Goal: Information Seeking & Learning: Find specific fact

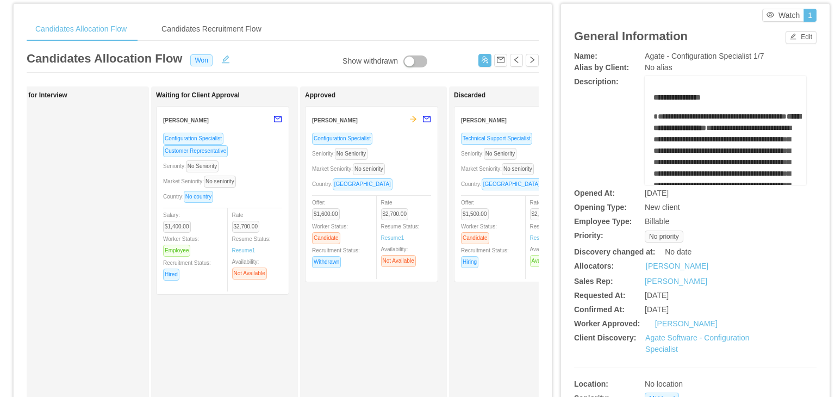
scroll to position [32, 0]
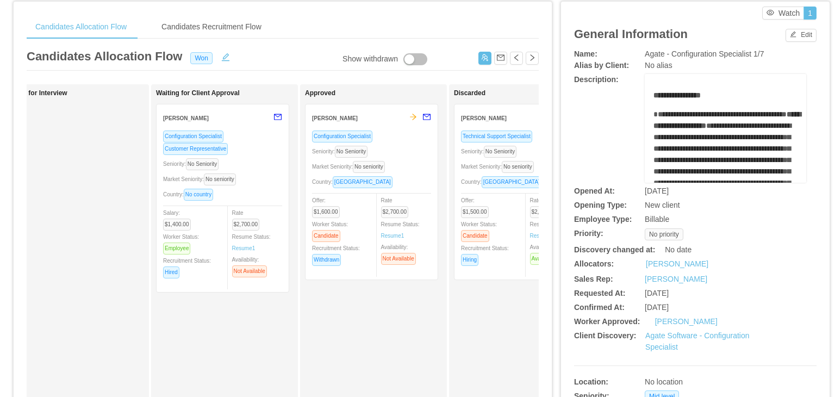
drag, startPoint x: 639, startPoint y: 295, endPoint x: 691, endPoint y: 295, distance: 52.2
click at [691, 295] on div "[DATE]" at bounding box center [705, 293] width 121 height 11
click at [669, 296] on span "[DATE]" at bounding box center [657, 293] width 24 height 9
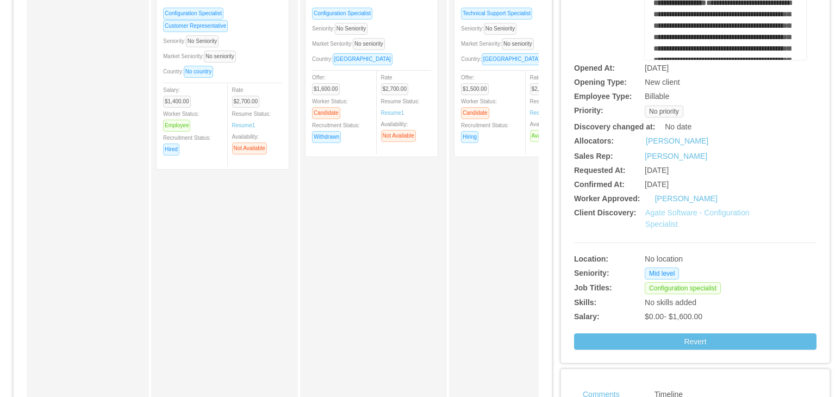
scroll to position [0, 0]
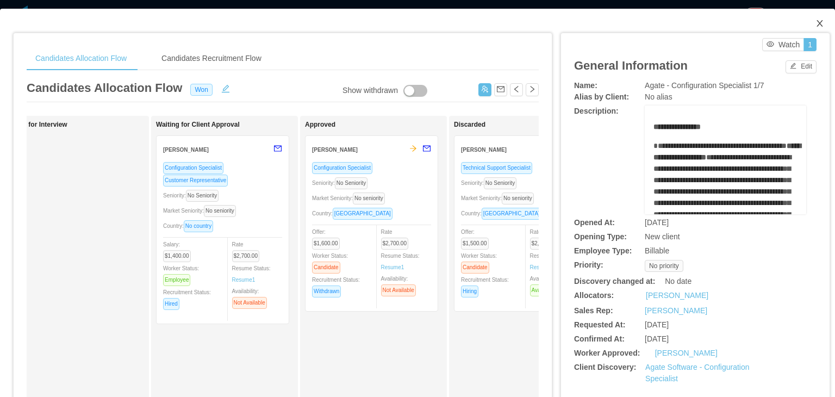
click at [815, 27] on span "Close" at bounding box center [819, 24] width 30 height 30
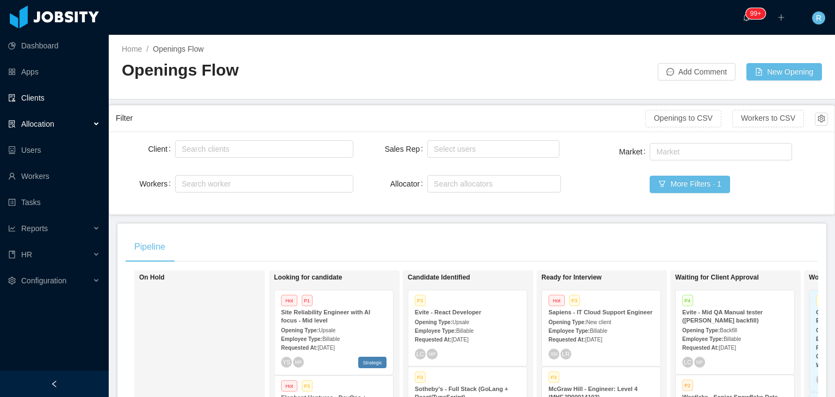
click at [54, 88] on link "Clients" at bounding box center [54, 98] width 92 height 22
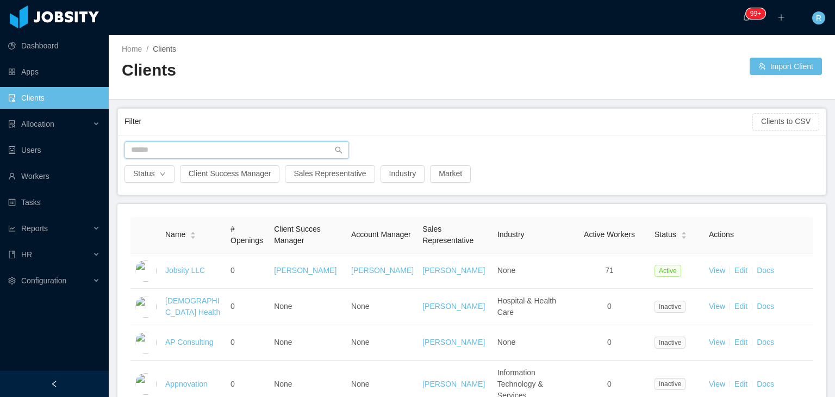
click at [239, 146] on input "text" at bounding box center [236, 149] width 224 height 17
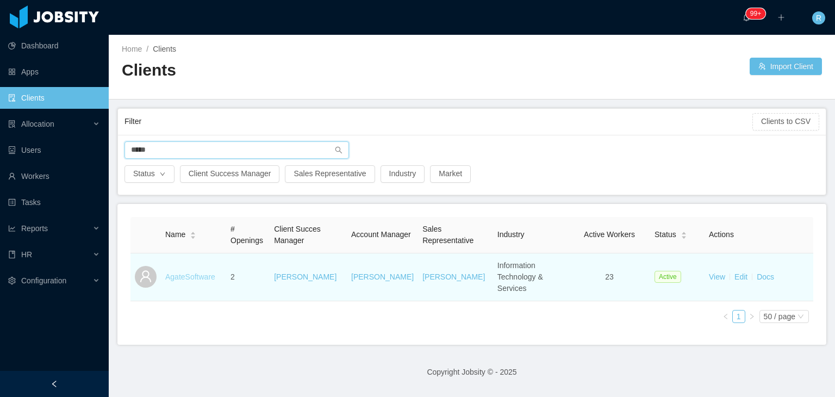
type input "*****"
click at [189, 272] on link "AgateSoftware" at bounding box center [190, 276] width 50 height 9
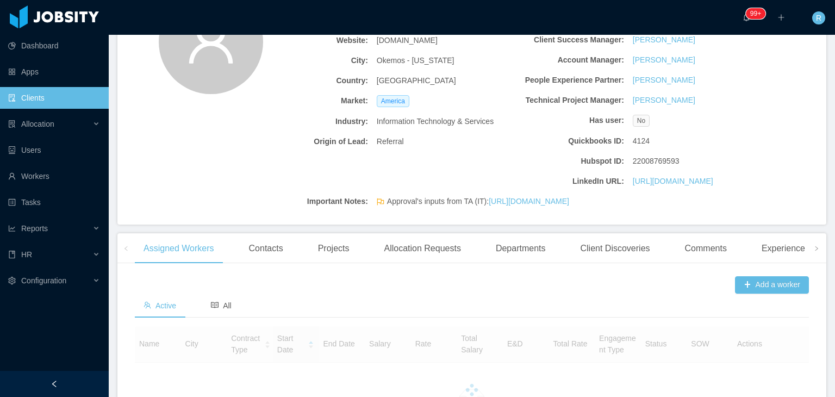
scroll to position [149, 0]
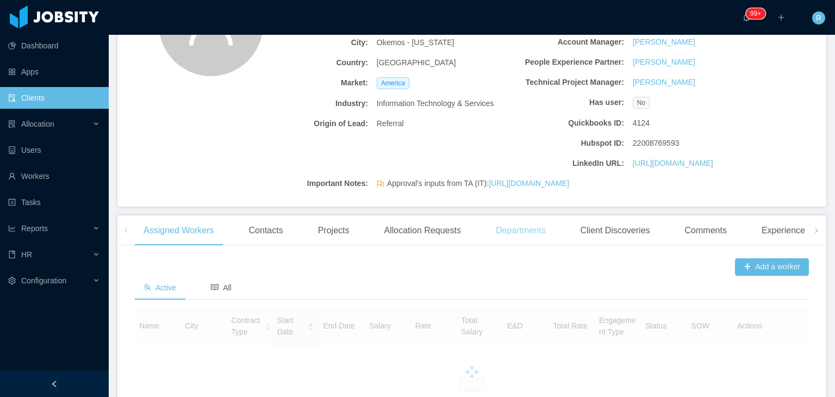
click at [519, 244] on div "Departments" at bounding box center [520, 230] width 67 height 30
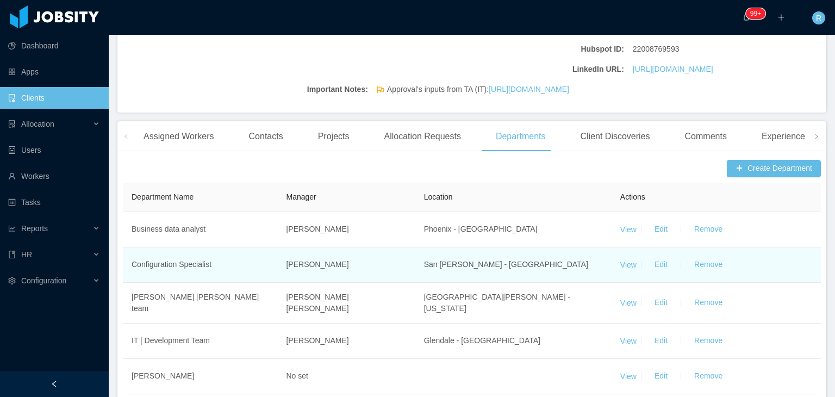
scroll to position [243, 0]
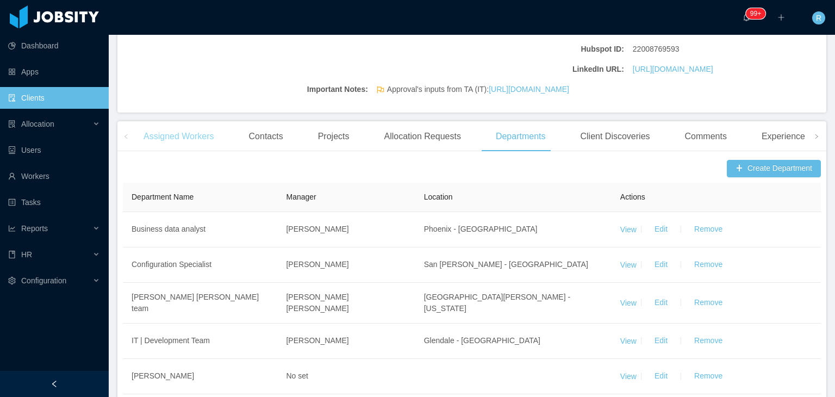
click at [196, 152] on div "Assigned Workers" at bounding box center [179, 136] width 88 height 30
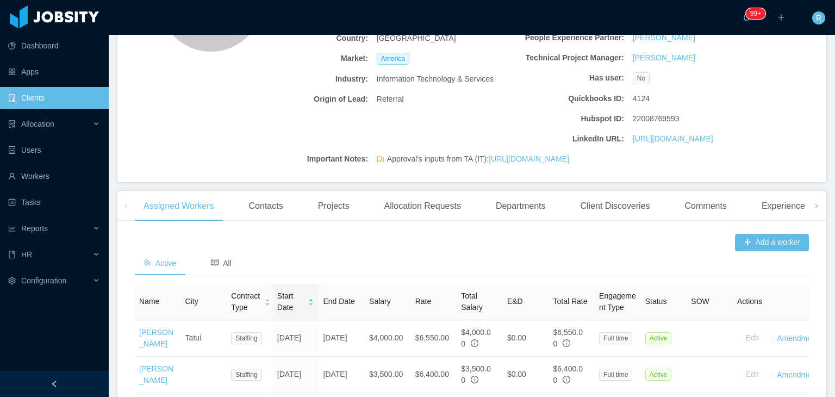
scroll to position [169, 0]
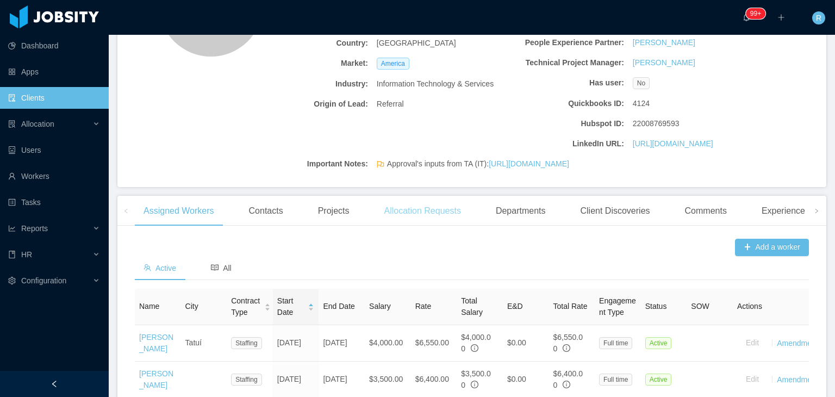
click at [395, 226] on div "Allocation Requests" at bounding box center [422, 211] width 94 height 30
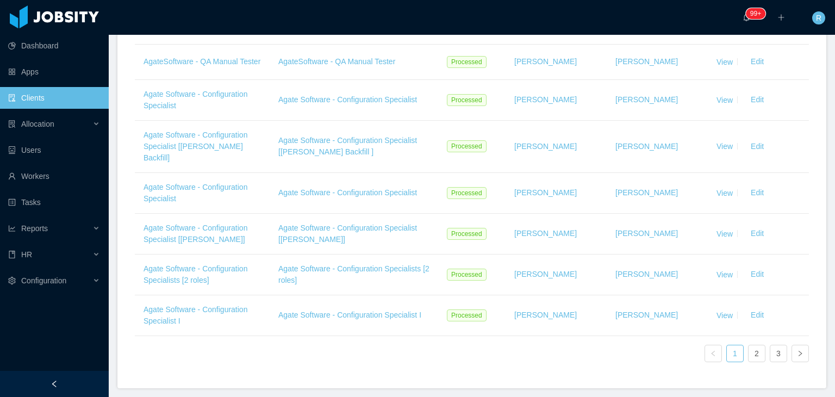
scroll to position [591, 0]
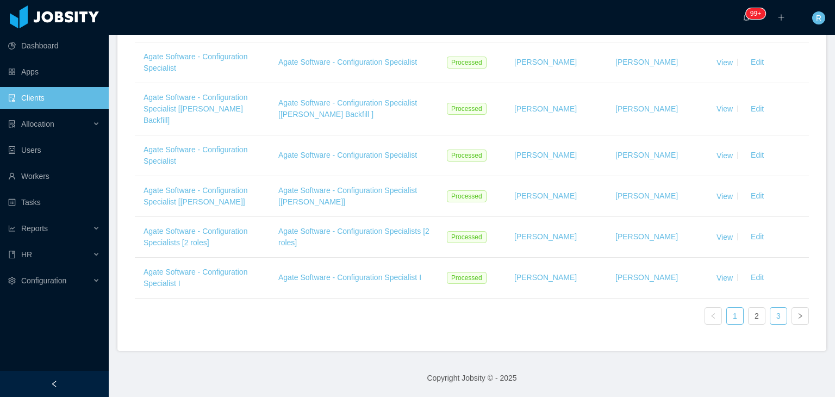
click at [770, 318] on link "3" at bounding box center [778, 316] width 16 height 16
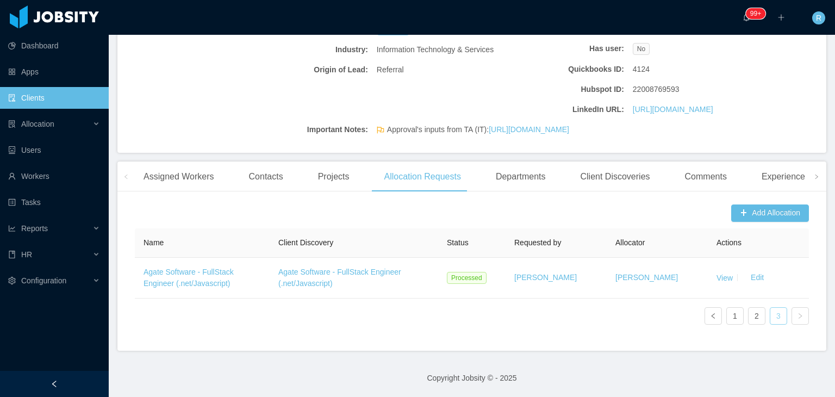
scroll to position [225, 0]
click at [753, 316] on link "2" at bounding box center [756, 316] width 16 height 16
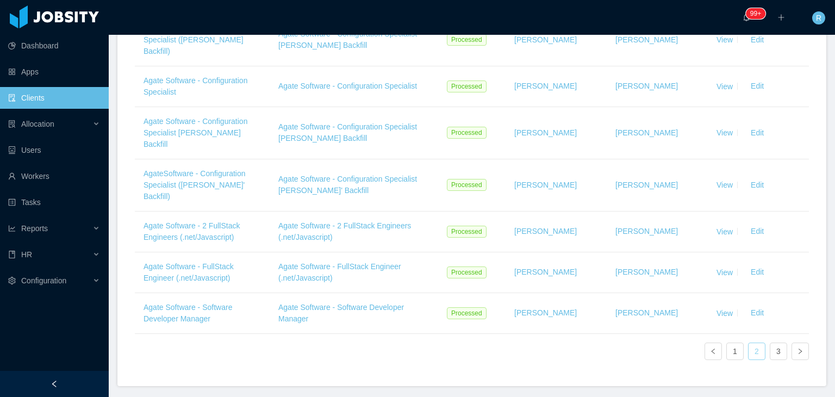
scroll to position [609, 0]
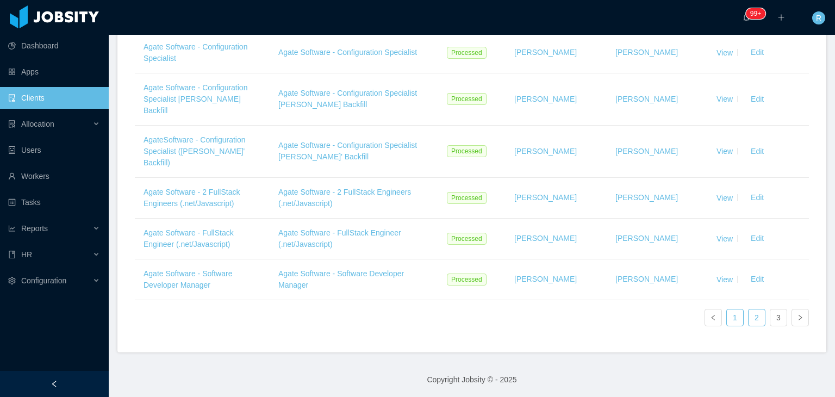
click at [727, 318] on link "1" at bounding box center [735, 317] width 16 height 16
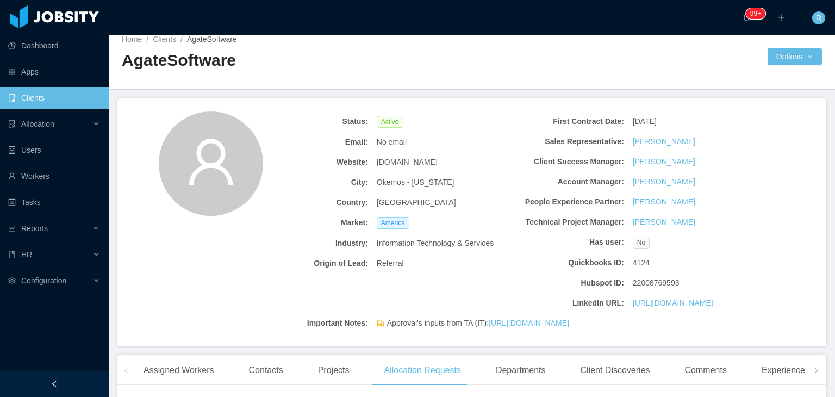
scroll to position [0, 0]
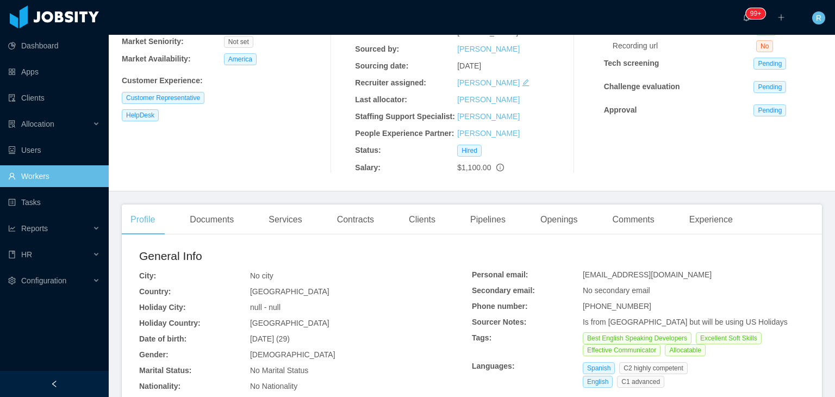
scroll to position [159, 0]
click at [178, 149] on div "Juan David Caicedo juan.caicedo@jobsity.com Billable Worker Status: Employee Se…" at bounding box center [224, 45] width 204 height 256
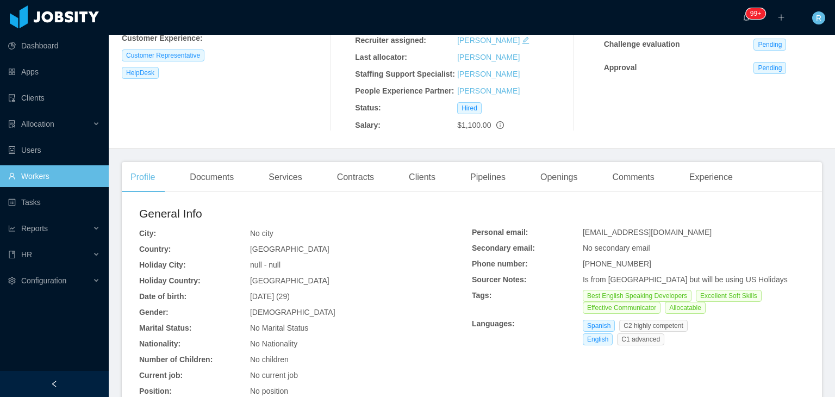
scroll to position [191, 0]
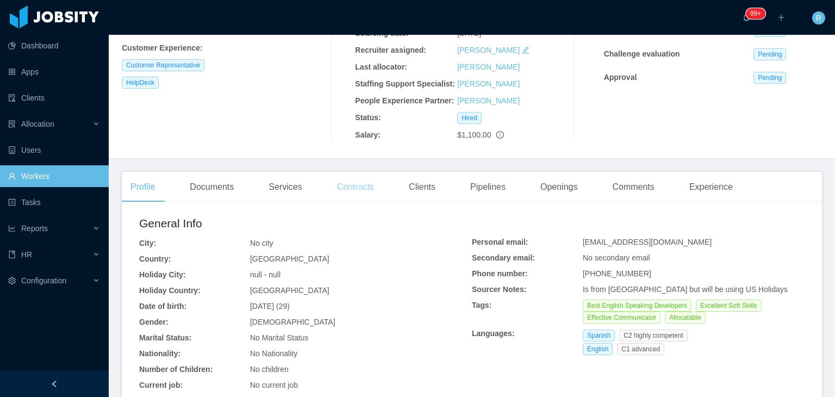
click at [358, 175] on div "Contracts" at bounding box center [355, 187] width 54 height 30
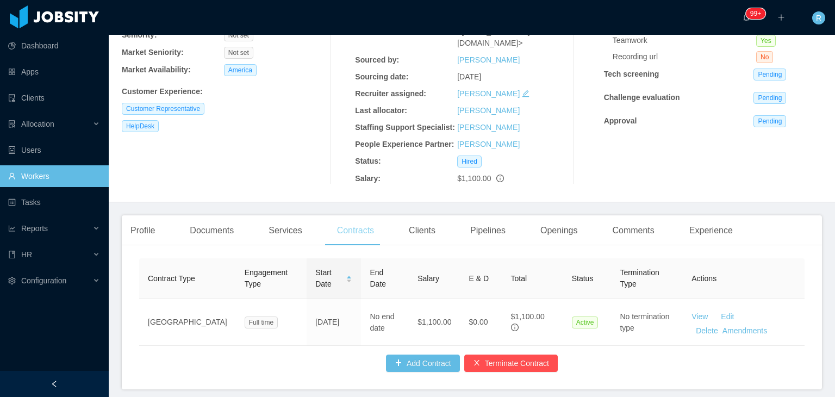
scroll to position [188, 0]
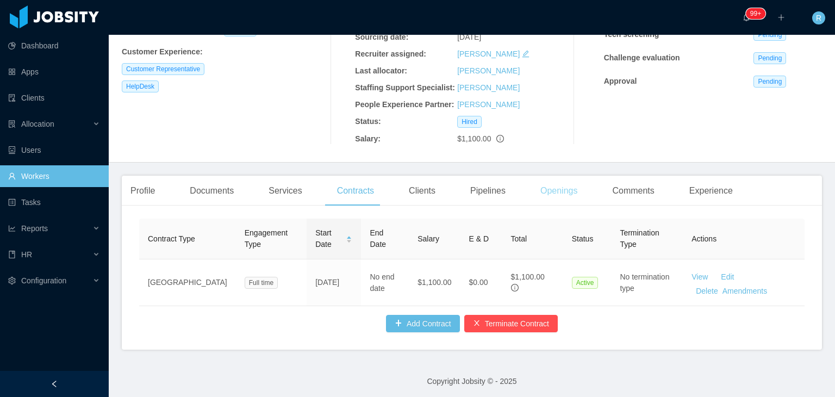
click at [553, 183] on div "Openings" at bounding box center [559, 191] width 55 height 30
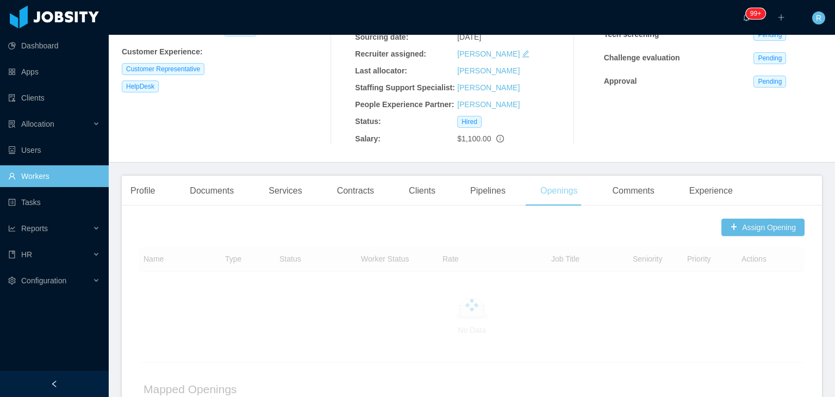
scroll to position [191, 0]
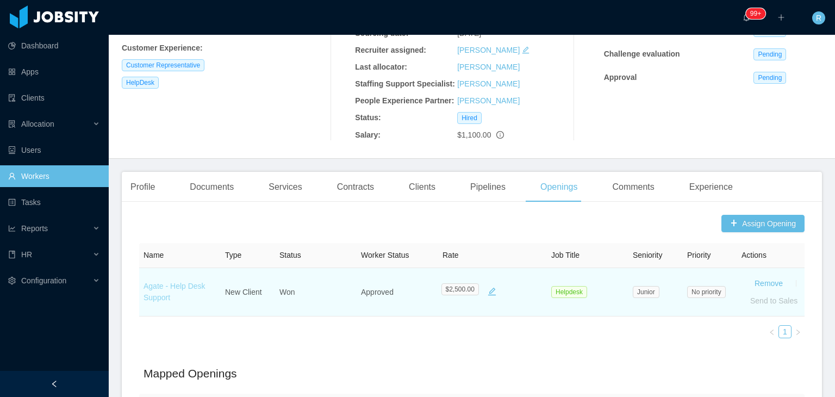
click at [174, 282] on link "Agate - Help Desk Support" at bounding box center [174, 292] width 62 height 20
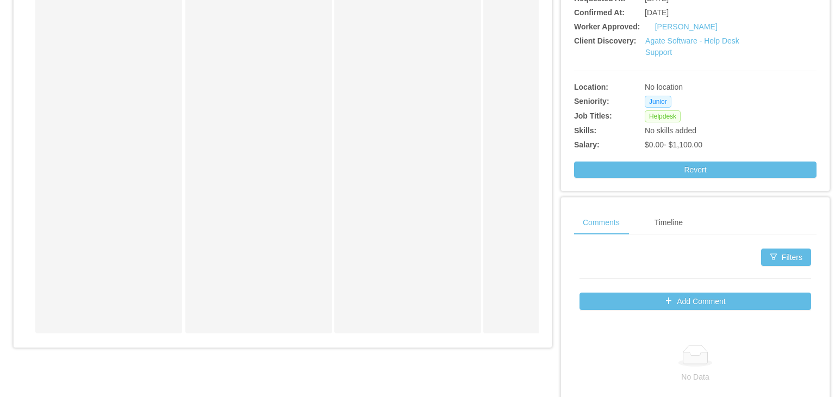
scroll to position [163, 0]
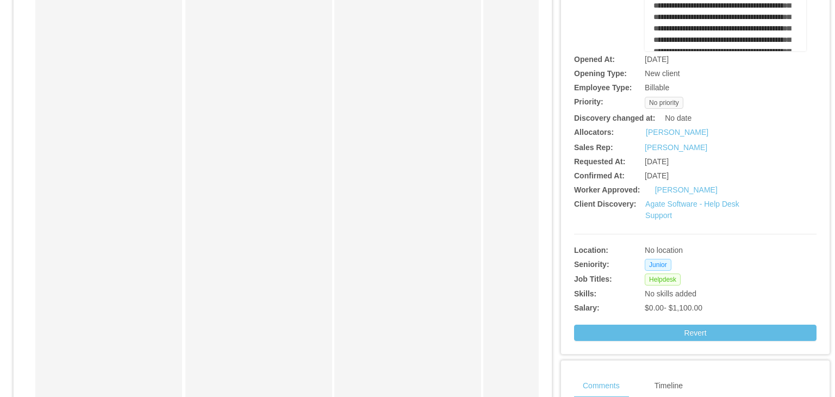
drag, startPoint x: 638, startPoint y: 161, endPoint x: 694, endPoint y: 162, distance: 56.0
click at [694, 162] on div "[DATE]" at bounding box center [705, 161] width 121 height 11
copy span "[DATE]"
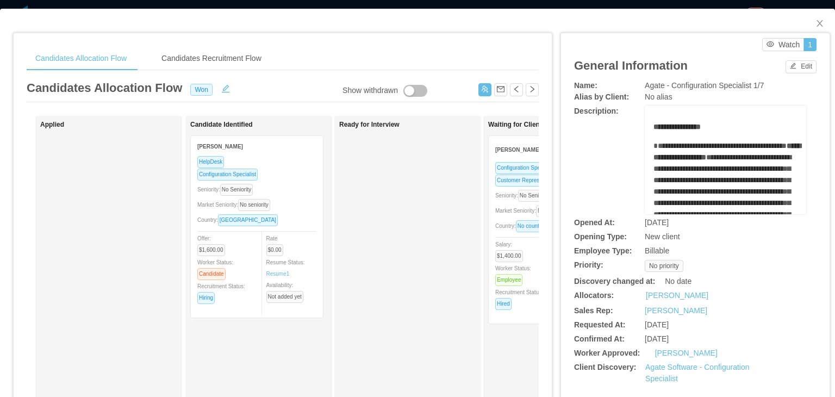
scroll to position [109, 0]
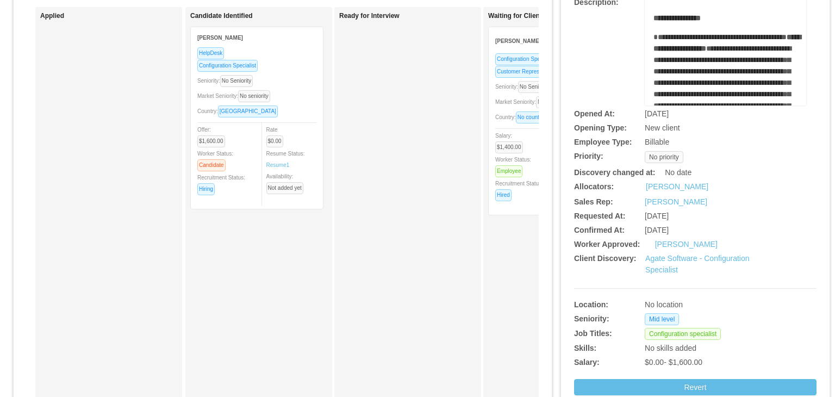
drag, startPoint x: 639, startPoint y: 232, endPoint x: 694, endPoint y: 232, distance: 54.9
click at [694, 232] on div "[DATE]" at bounding box center [705, 229] width 121 height 11
click at [669, 233] on span "[DATE]" at bounding box center [657, 230] width 24 height 9
drag, startPoint x: 639, startPoint y: 231, endPoint x: 697, endPoint y: 230, distance: 57.6
click at [697, 230] on div "[DATE]" at bounding box center [705, 229] width 121 height 11
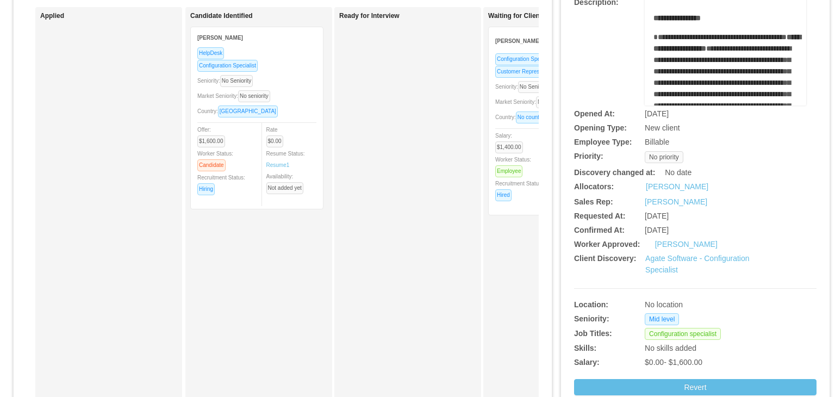
click at [669, 233] on span "[DATE]" at bounding box center [657, 230] width 24 height 9
drag, startPoint x: 639, startPoint y: 230, endPoint x: 695, endPoint y: 230, distance: 56.0
click at [695, 230] on div "Oct 28th, 2024" at bounding box center [705, 229] width 121 height 11
click at [634, 214] on div "Requested At:" at bounding box center [614, 215] width 81 height 11
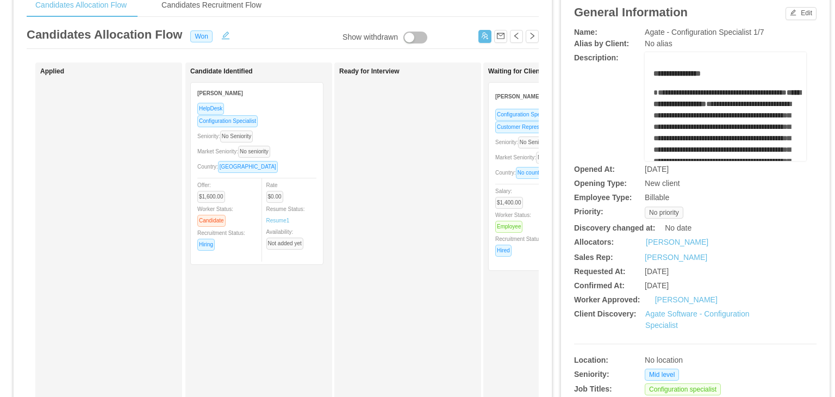
scroll to position [0, 0]
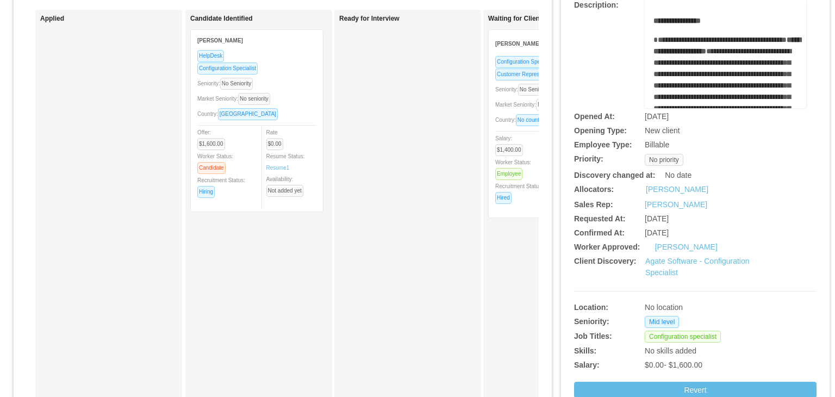
scroll to position [109, 0]
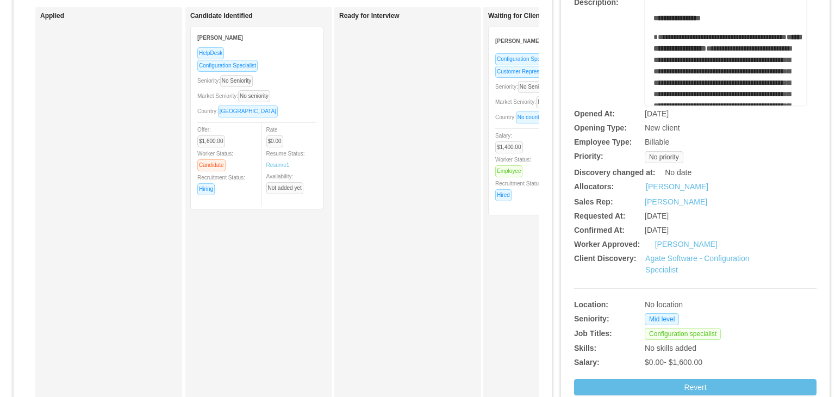
drag, startPoint x: 637, startPoint y: 216, endPoint x: 692, endPoint y: 217, distance: 55.4
click at [692, 217] on div "Requested At: Sep 12th, 2024" at bounding box center [695, 215] width 242 height 11
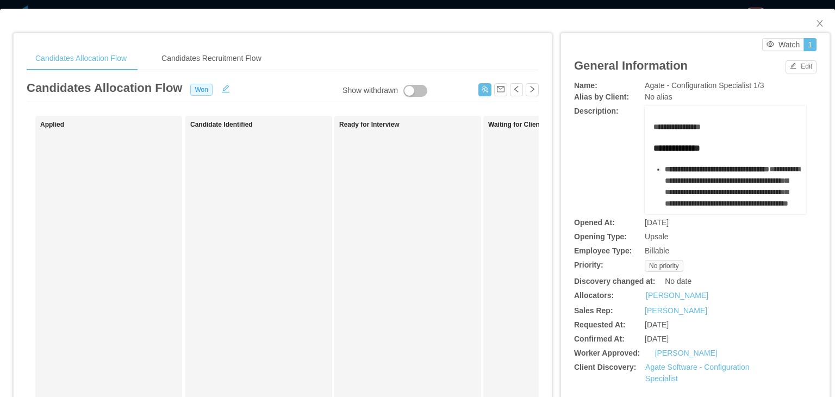
drag, startPoint x: 640, startPoint y: 223, endPoint x: 698, endPoint y: 223, distance: 58.2
click at [698, 223] on div "[DATE]" at bounding box center [705, 222] width 121 height 11
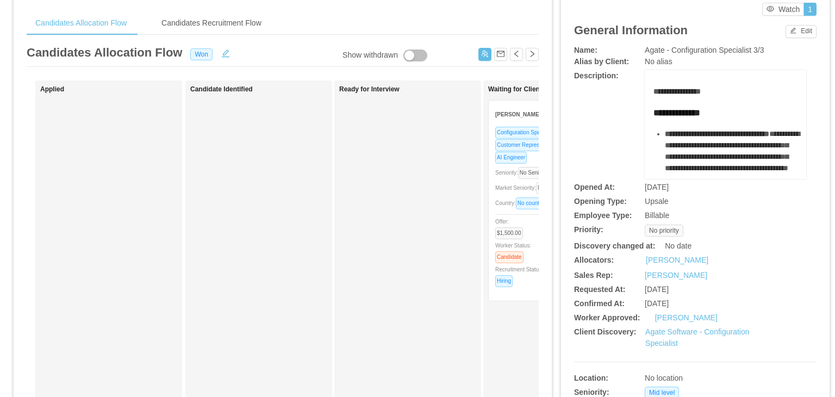
scroll to position [54, 0]
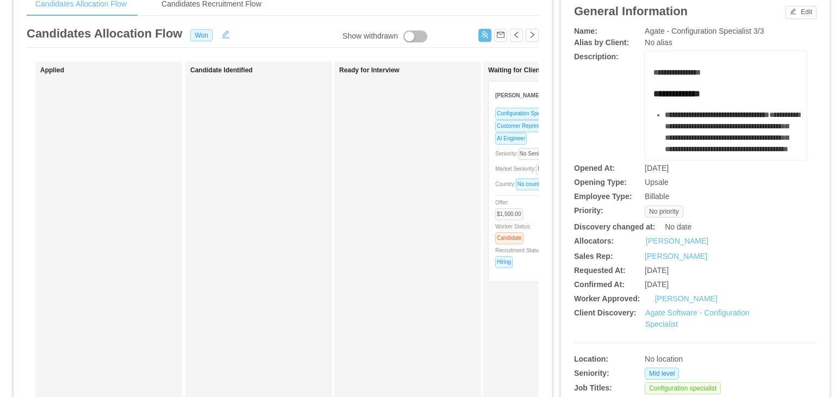
drag, startPoint x: 635, startPoint y: 270, endPoint x: 687, endPoint y: 274, distance: 52.4
click at [687, 274] on div "Requested At: Oct 28th, 2024" at bounding box center [695, 270] width 242 height 11
copy div "[DATE]"
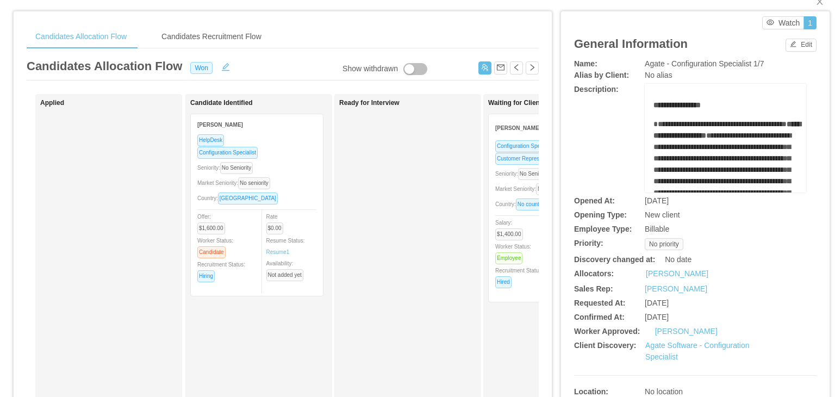
scroll to position [23, 0]
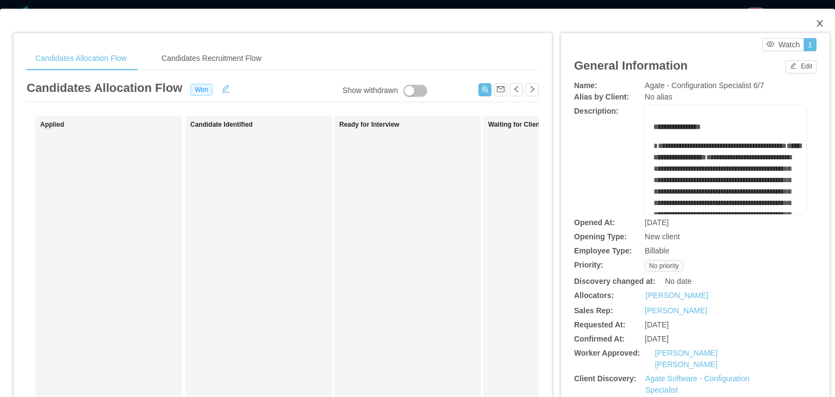
click at [816, 22] on icon "icon: close" at bounding box center [819, 23] width 6 height 7
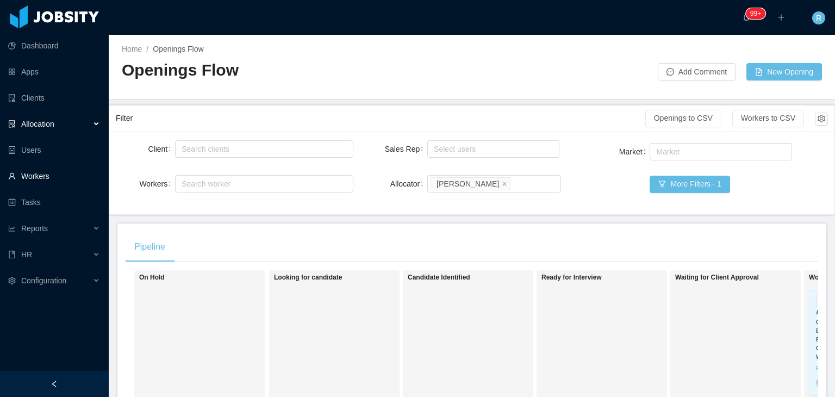
click at [44, 174] on link "Workers" at bounding box center [54, 176] width 92 height 22
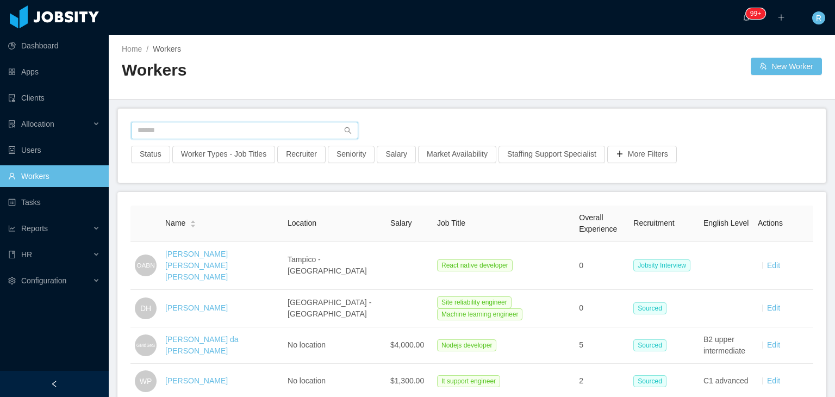
click at [218, 126] on input "text" at bounding box center [244, 130] width 227 height 17
paste input "**********"
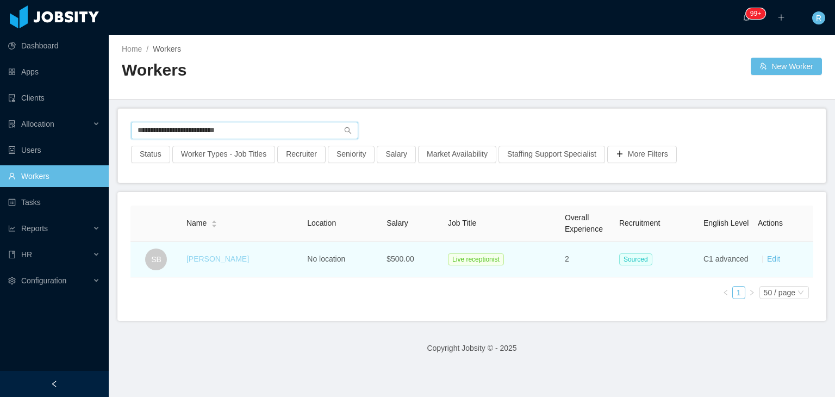
type input "**********"
click at [214, 259] on link "Samuel Barrera" at bounding box center [217, 258] width 63 height 9
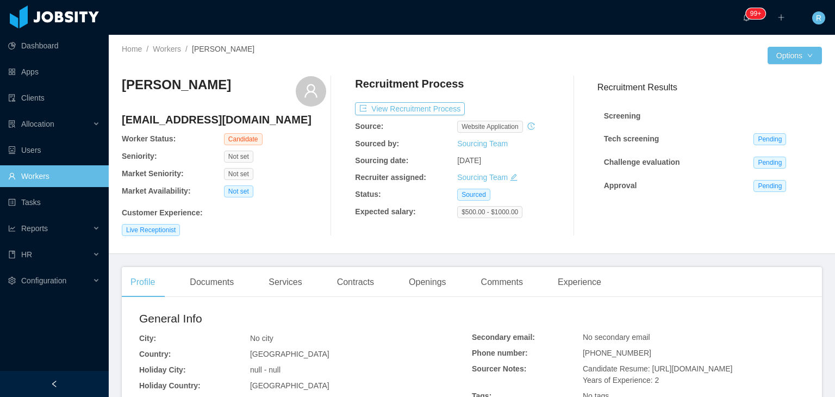
click at [511, 176] on icon "icon: edit" at bounding box center [513, 177] width 7 height 7
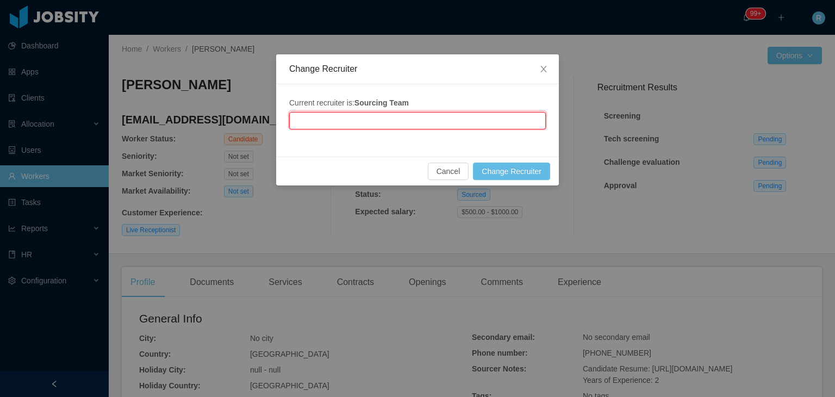
click at [439, 127] on input "text" at bounding box center [417, 120] width 257 height 17
click at [432, 151] on ul "Rolando Toyo" at bounding box center [417, 141] width 257 height 22
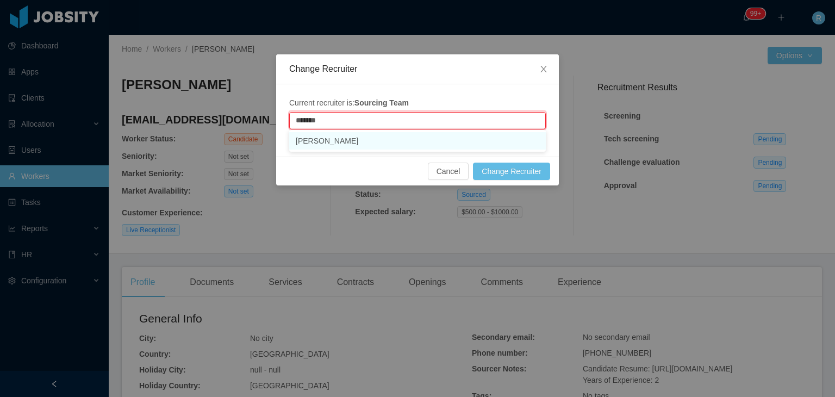
click at [435, 139] on li "Rolando Toyo" at bounding box center [417, 140] width 257 height 17
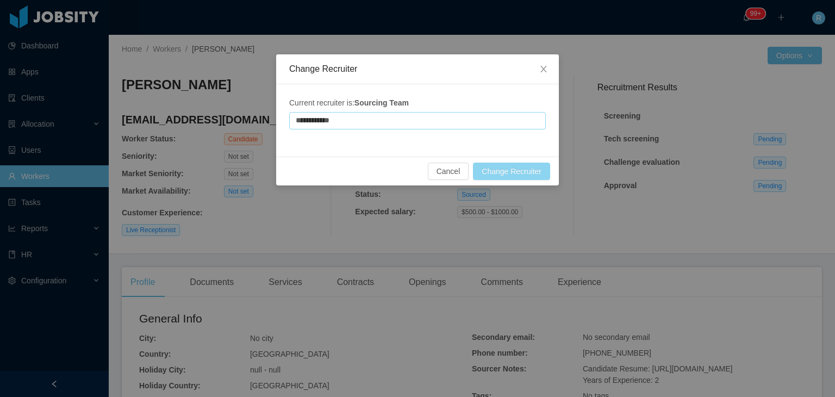
type input "**********"
click at [533, 166] on button "Change Recruiter" at bounding box center [511, 171] width 77 height 17
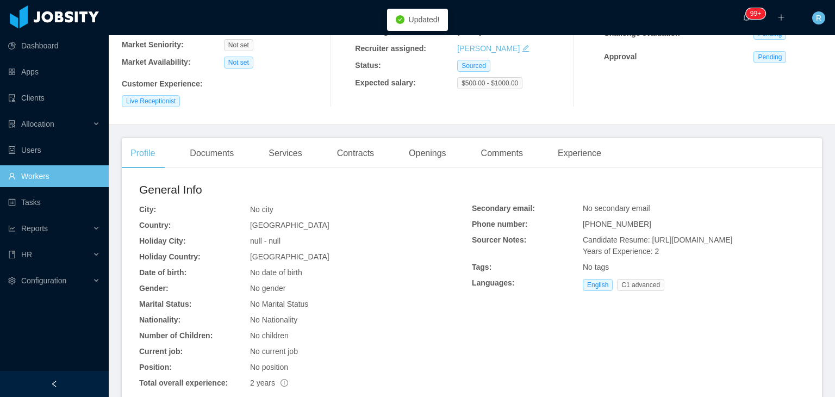
scroll to position [163, 0]
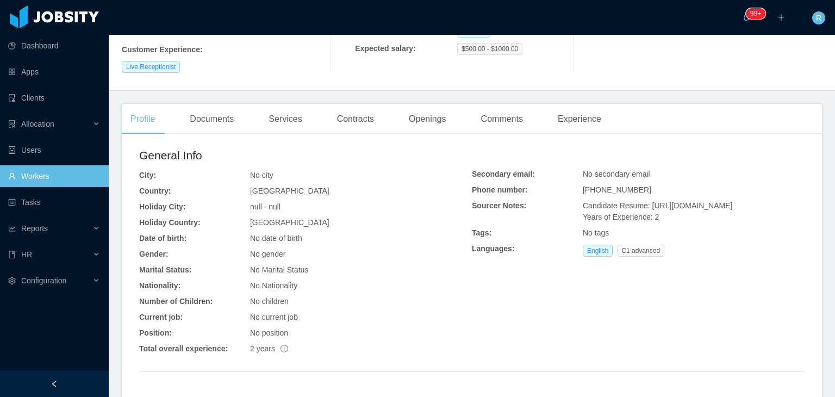
drag, startPoint x: 778, startPoint y: 221, endPoint x: 644, endPoint y: 205, distance: 135.8
click at [644, 205] on div "Candidate Resume: https://storage.googleapis.com/storage-p-careers/Cv_Samuel_58…" at bounding box center [694, 211] width 222 height 23
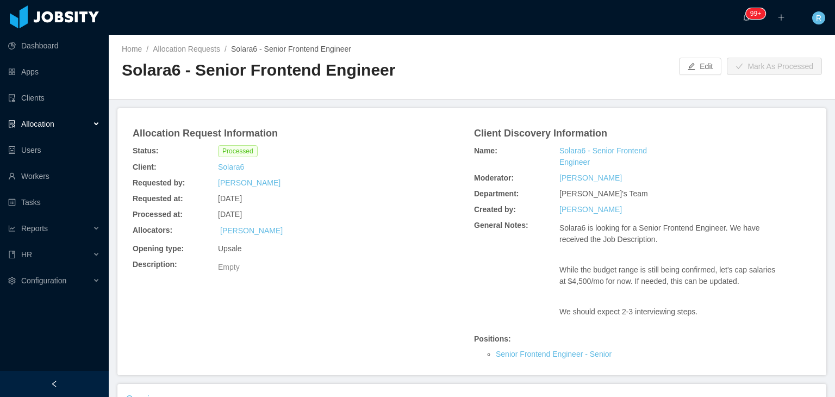
click at [526, 223] on div "General Notes:" at bounding box center [514, 225] width 85 height 16
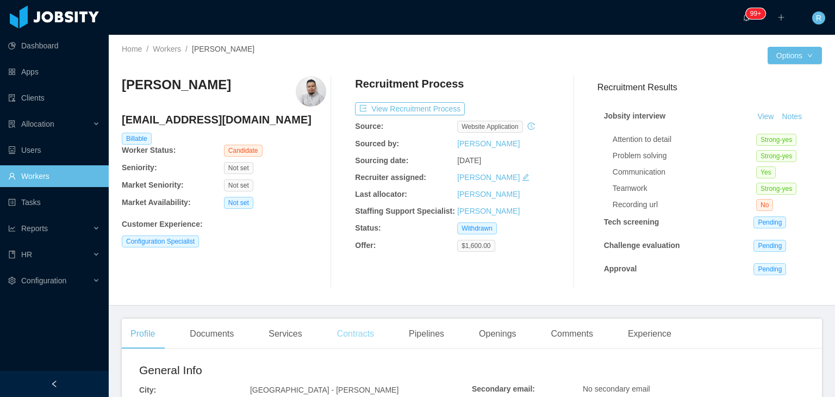
click at [358, 338] on div "Contracts" at bounding box center [355, 333] width 54 height 30
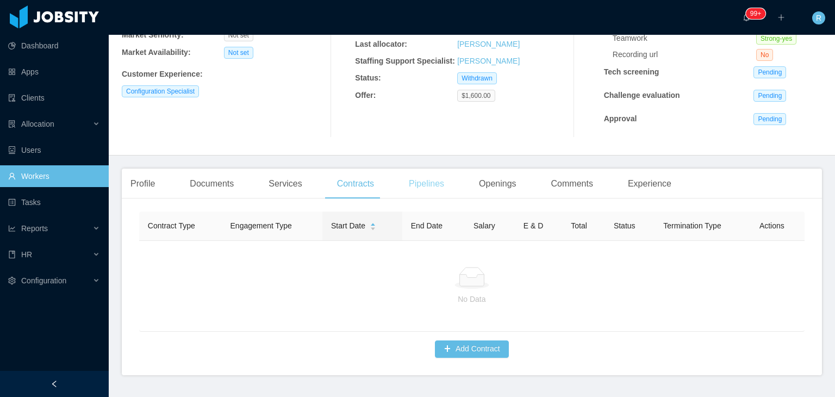
click at [417, 193] on div "Pipelines" at bounding box center [426, 183] width 53 height 30
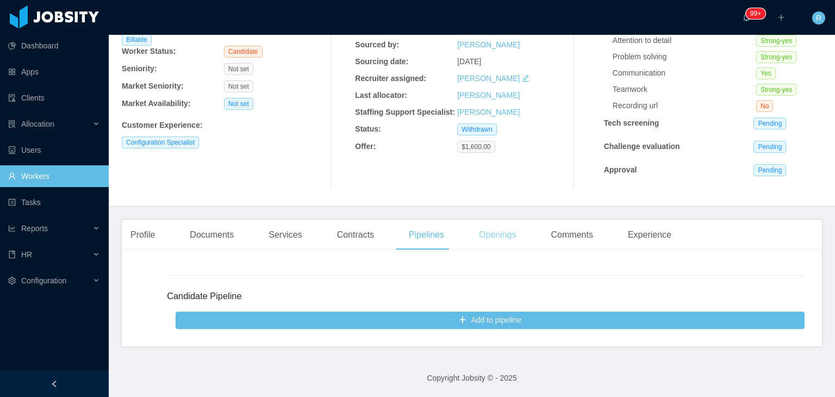
click at [515, 239] on div "Openings" at bounding box center [497, 235] width 55 height 30
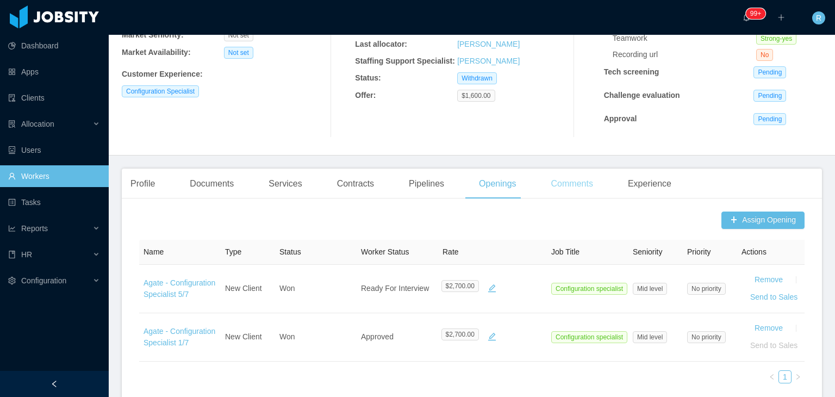
click at [564, 193] on div "Comments" at bounding box center [571, 183] width 59 height 30
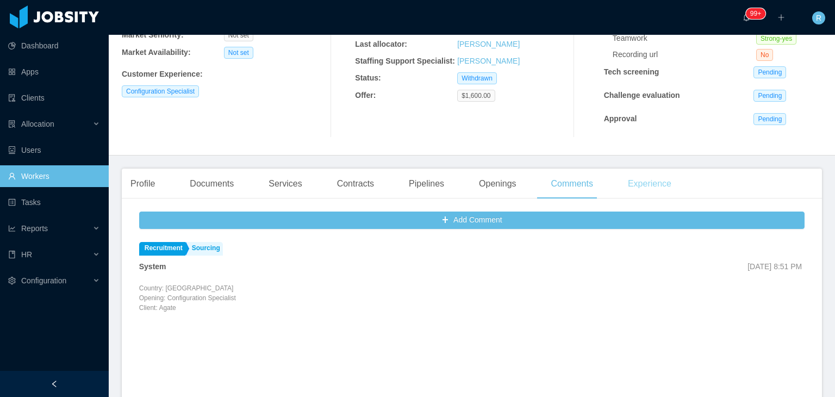
click at [638, 183] on div "Experience" at bounding box center [649, 183] width 61 height 30
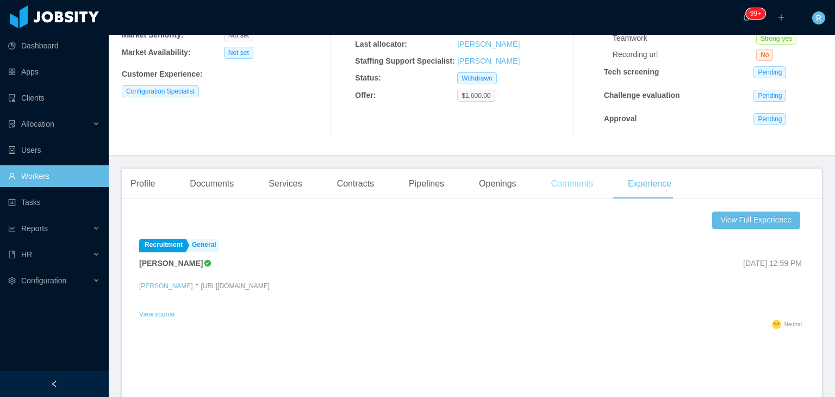
click at [557, 186] on div "Comments" at bounding box center [571, 183] width 59 height 30
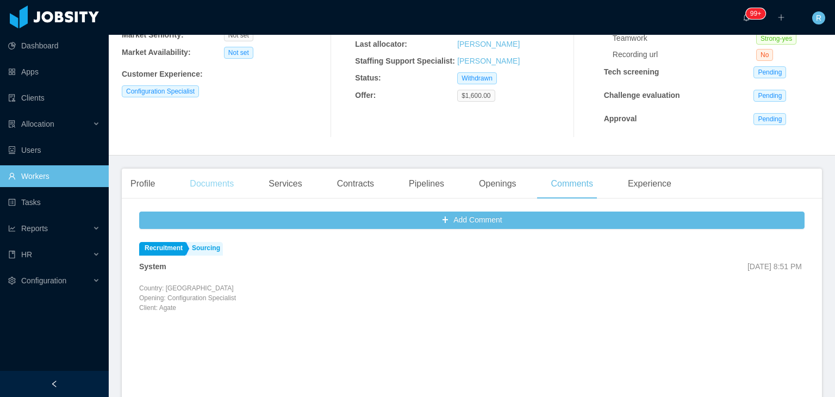
click at [211, 185] on div "Documents" at bounding box center [211, 183] width 61 height 30
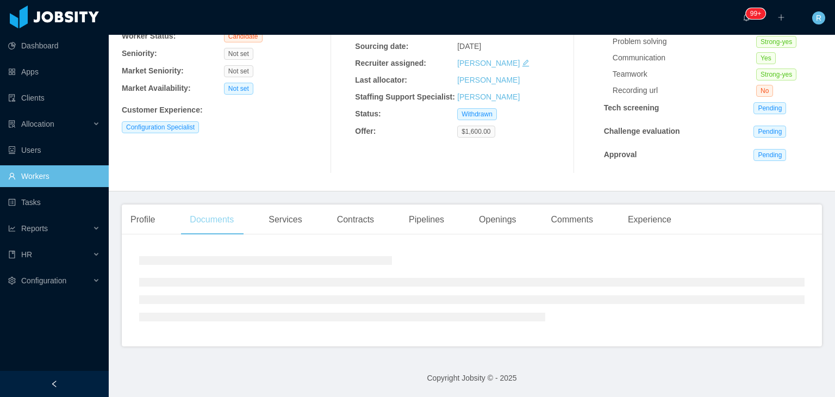
scroll to position [150, 0]
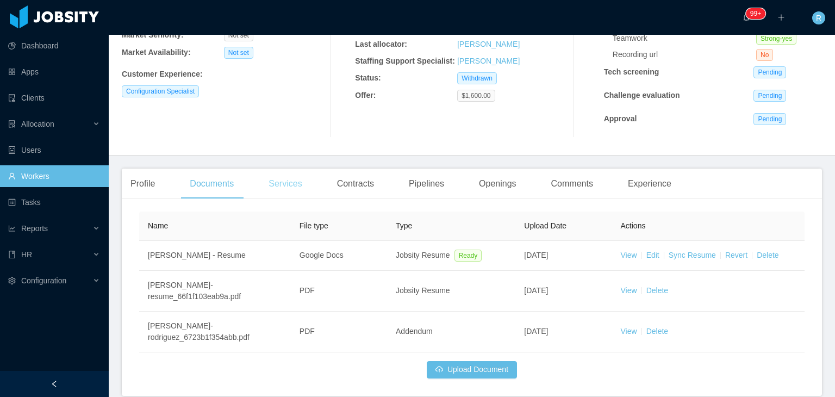
click at [272, 185] on div "Services" at bounding box center [285, 183] width 51 height 30
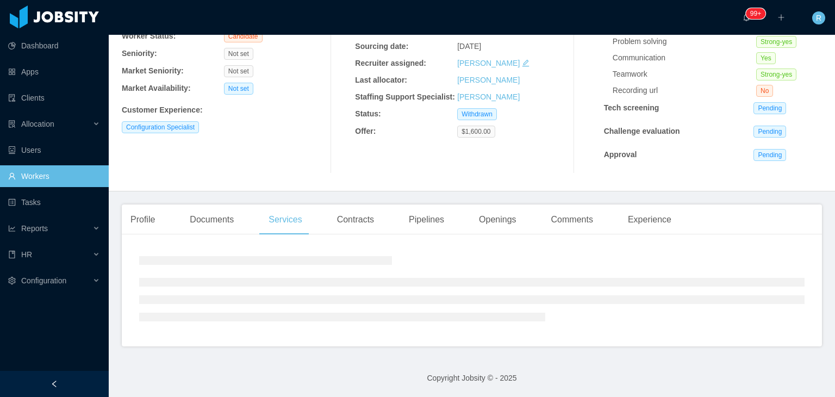
scroll to position [99, 0]
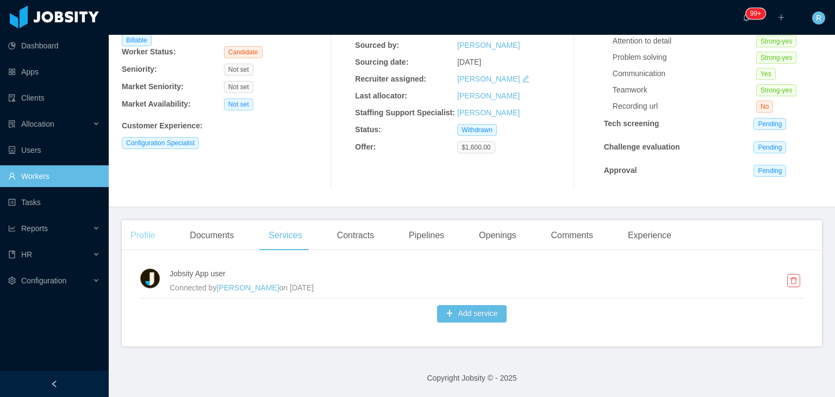
click at [145, 238] on div "Profile" at bounding box center [143, 235] width 42 height 30
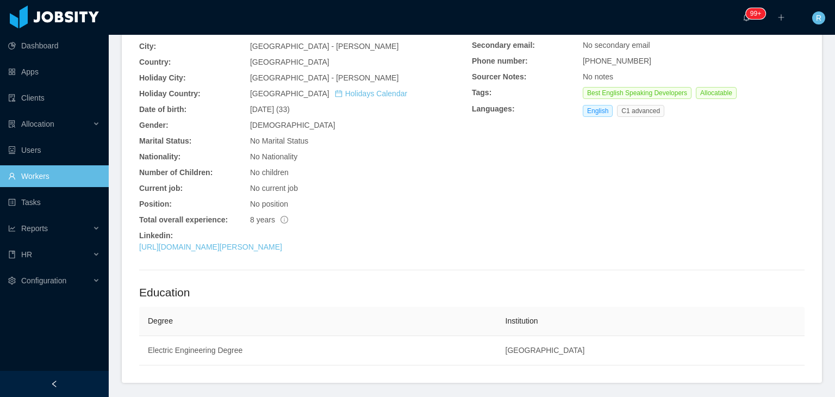
scroll to position [380, 0]
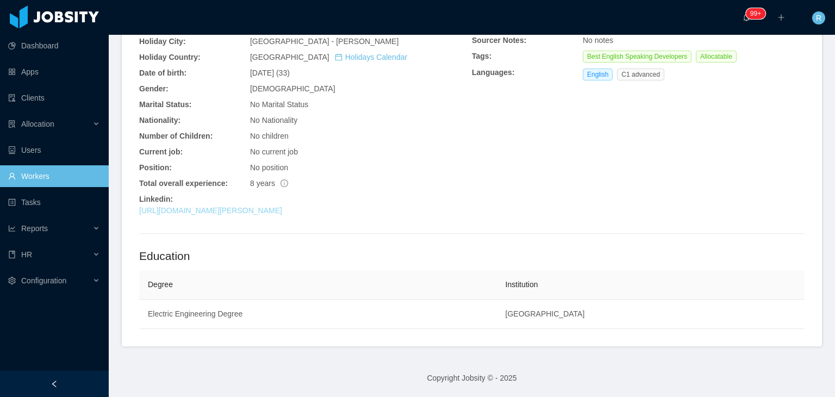
click at [221, 208] on link "https://www.linkedin.com/in/ing-juan-pablo-rodrih" at bounding box center [210, 210] width 143 height 9
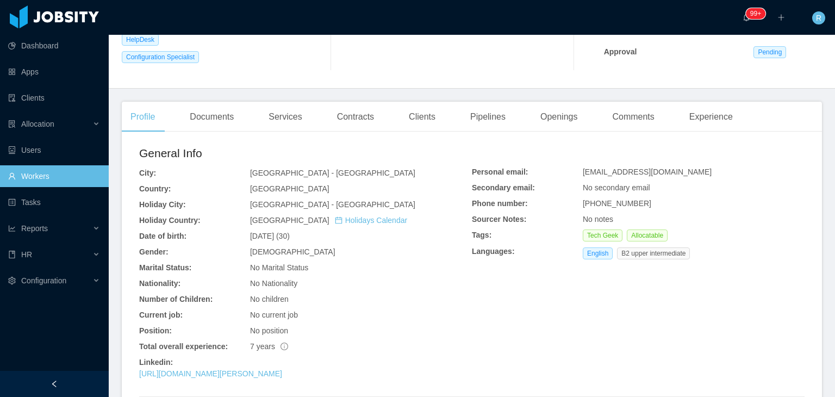
scroll to position [217, 0]
click at [209, 116] on div "Documents" at bounding box center [211, 116] width 61 height 30
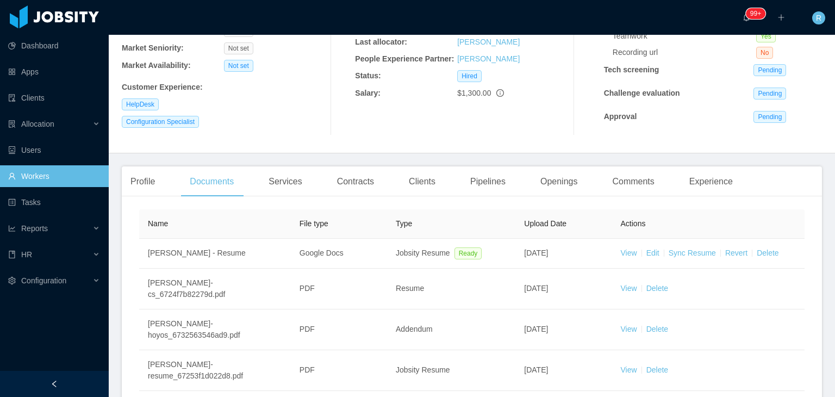
scroll to position [175, 0]
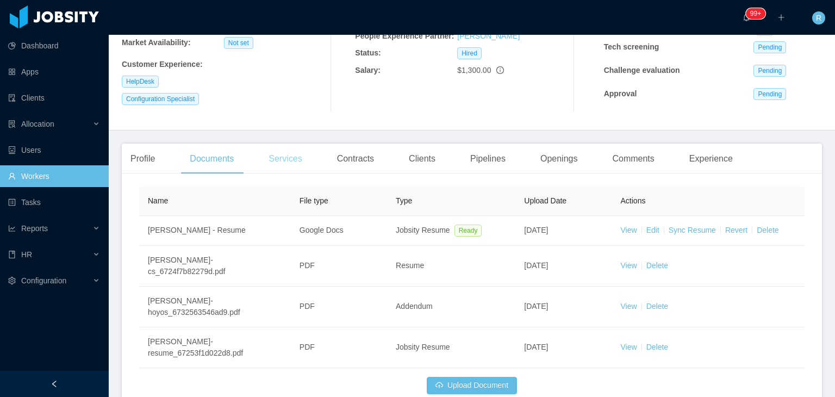
click at [291, 164] on div "Services" at bounding box center [285, 158] width 51 height 30
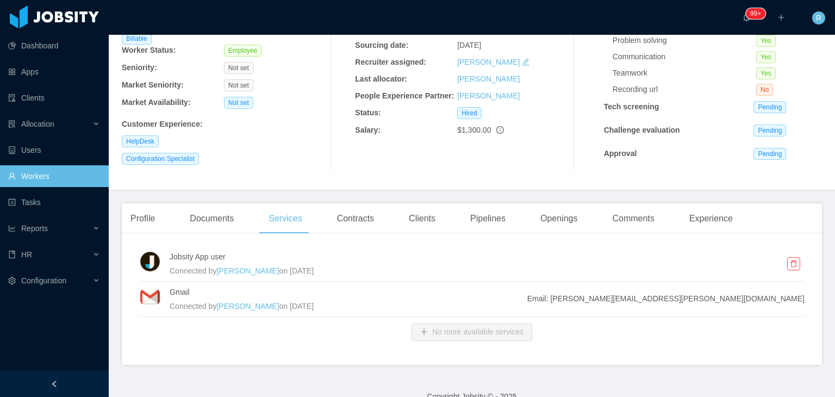
scroll to position [134, 0]
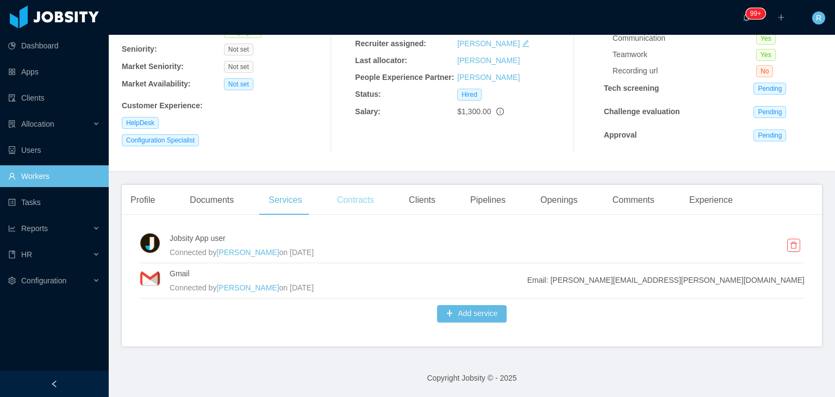
click at [355, 197] on div "Contracts" at bounding box center [355, 200] width 54 height 30
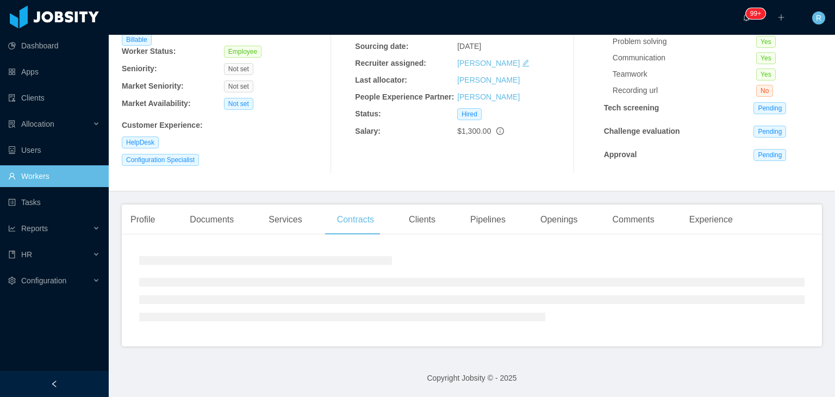
scroll to position [155, 0]
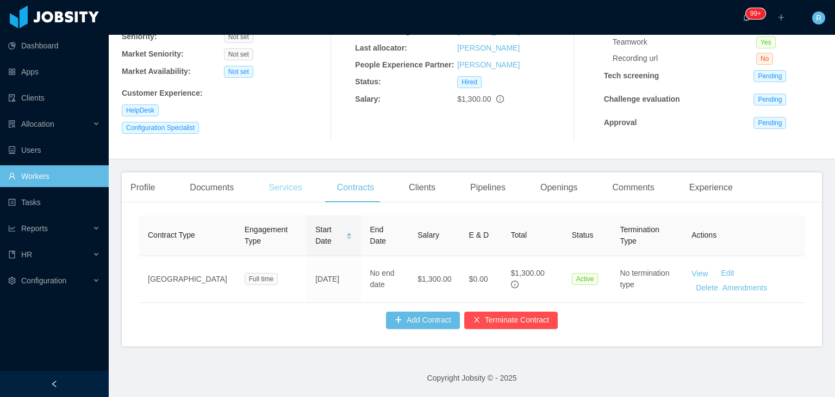
click at [286, 176] on div "Services" at bounding box center [285, 187] width 51 height 30
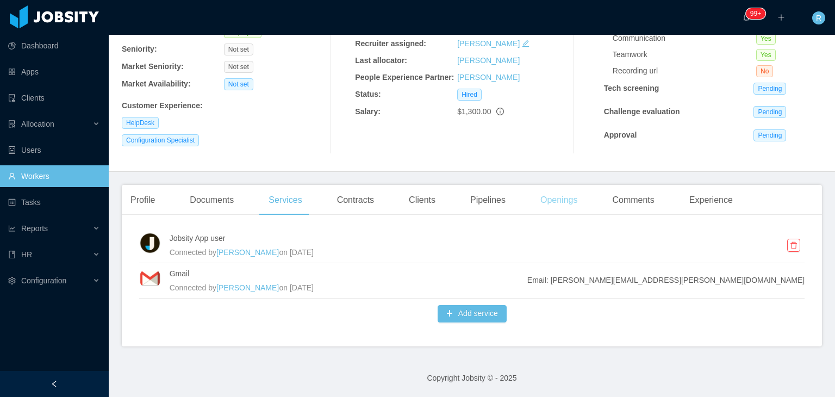
click at [565, 202] on div "Openings" at bounding box center [559, 200] width 55 height 30
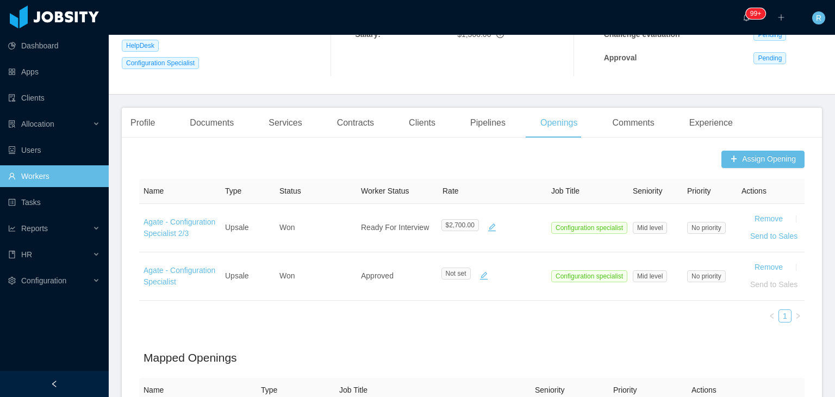
scroll to position [229, 0]
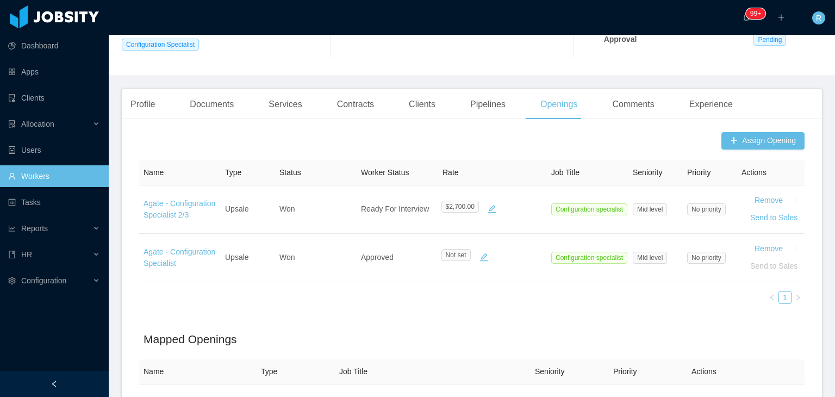
click at [163, 254] on link "Agate - Configuration Specialist" at bounding box center [179, 257] width 72 height 20
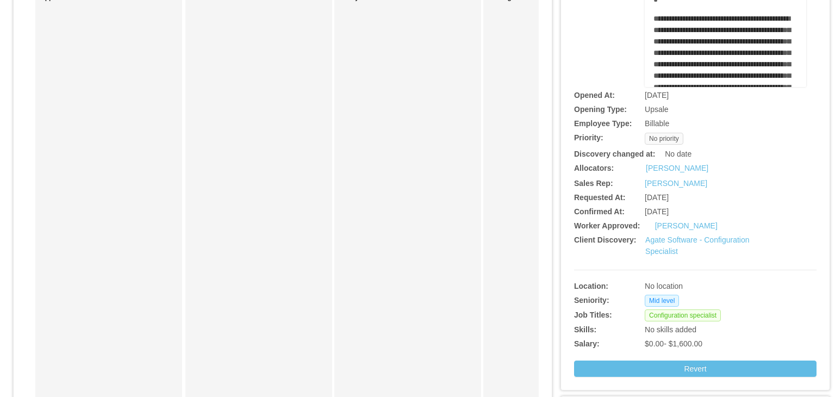
scroll to position [109, 0]
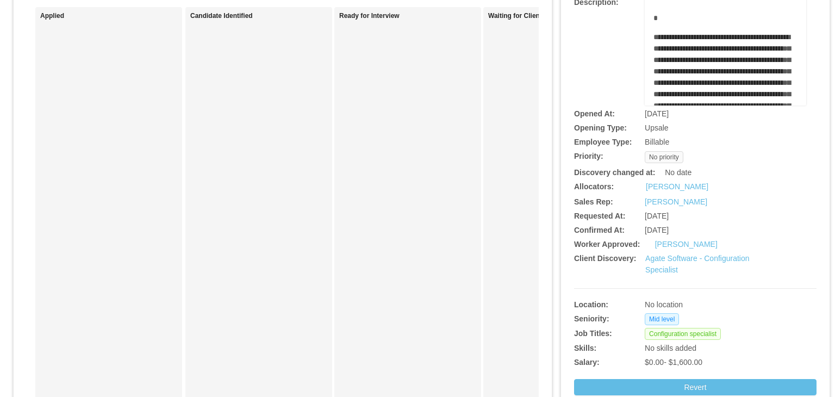
drag, startPoint x: 639, startPoint y: 217, endPoint x: 698, endPoint y: 218, distance: 58.7
click at [698, 218] on div "[DATE]" at bounding box center [705, 215] width 121 height 11
click at [645, 218] on span "[DATE]" at bounding box center [657, 215] width 24 height 9
drag, startPoint x: 630, startPoint y: 217, endPoint x: 688, endPoint y: 217, distance: 58.2
click at [688, 217] on div "Requested At: Nov 5th, 2024" at bounding box center [695, 215] width 242 height 11
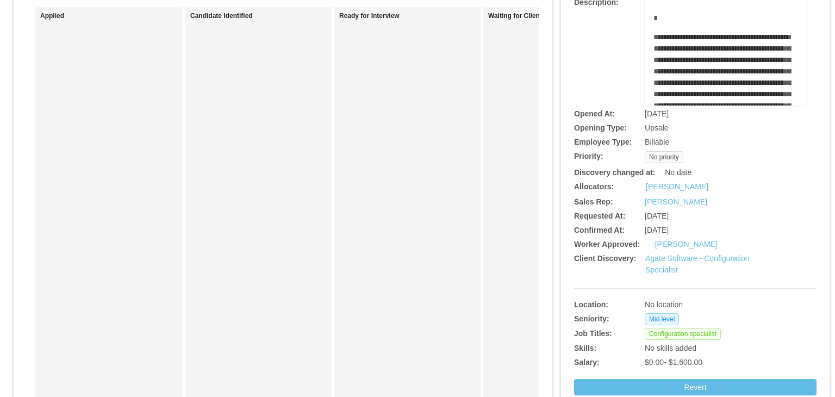
click at [667, 218] on span "[DATE]" at bounding box center [657, 215] width 24 height 9
drag, startPoint x: 566, startPoint y: 214, endPoint x: 708, endPoint y: 211, distance: 142.4
click at [708, 211] on div "**********" at bounding box center [695, 166] width 268 height 484
click at [666, 216] on span "[DATE]" at bounding box center [657, 215] width 24 height 9
drag, startPoint x: 687, startPoint y: 217, endPoint x: 565, endPoint y: 220, distance: 122.3
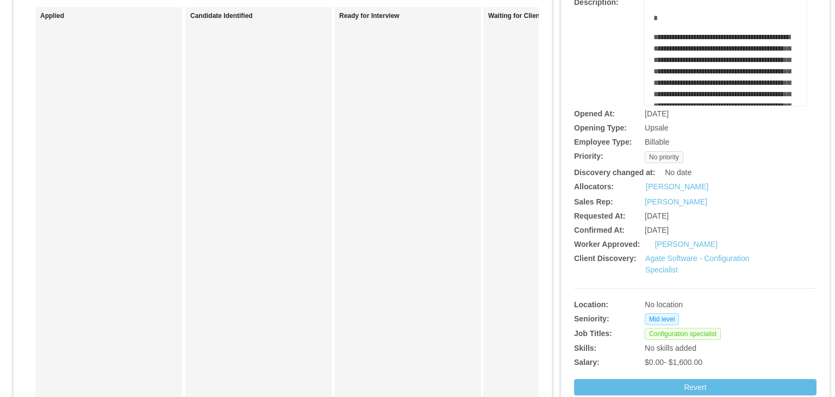
click at [565, 220] on div "**********" at bounding box center [695, 166] width 268 height 484
click at [575, 218] on b "Requested At:" at bounding box center [599, 215] width 51 height 9
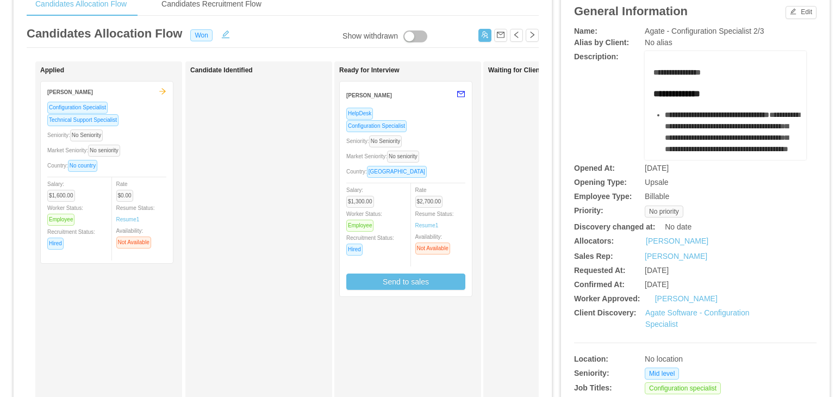
scroll to position [109, 0]
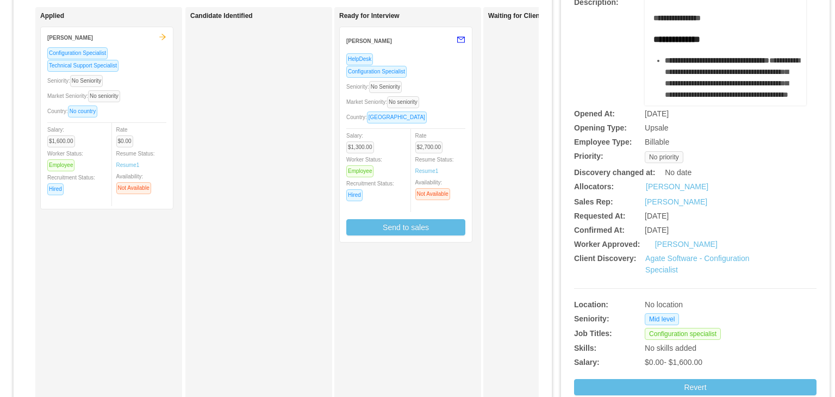
drag, startPoint x: 572, startPoint y: 217, endPoint x: 699, endPoint y: 215, distance: 126.7
click at [699, 215] on div "Requested At: Oct 28th, 2024" at bounding box center [695, 215] width 242 height 11
click at [601, 218] on b "Requested At:" at bounding box center [599, 215] width 51 height 9
drag, startPoint x: 573, startPoint y: 216, endPoint x: 685, endPoint y: 218, distance: 112.5
click at [685, 218] on div "**********" at bounding box center [695, 166] width 268 height 484
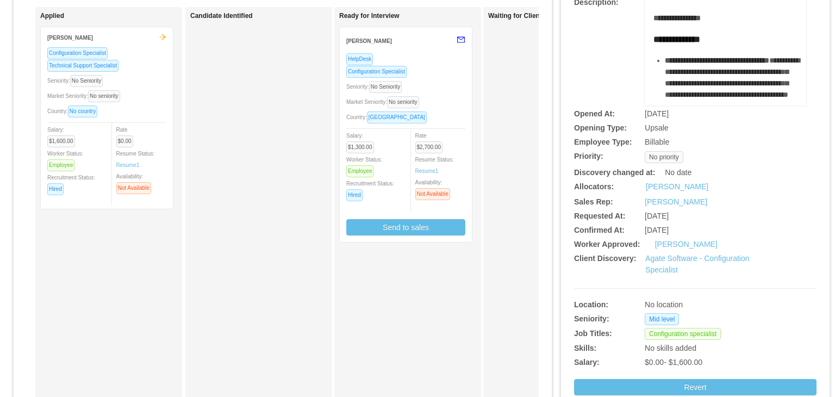
click at [669, 218] on span "[DATE]" at bounding box center [657, 215] width 24 height 9
click at [666, 218] on span "[DATE]" at bounding box center [657, 215] width 24 height 9
click at [616, 215] on b "Requested At:" at bounding box center [599, 215] width 51 height 9
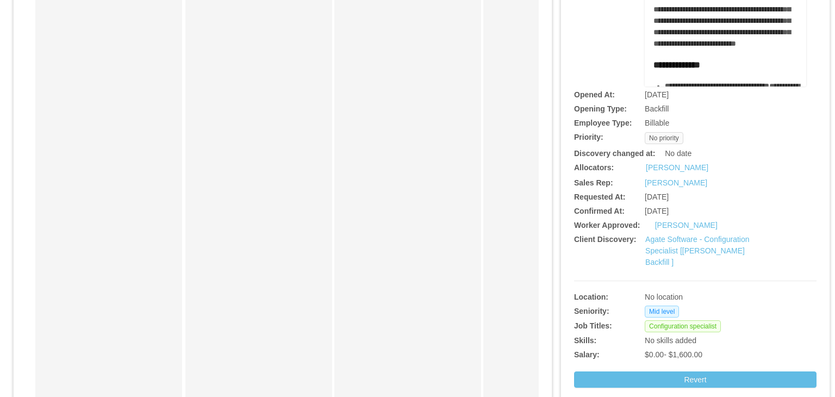
scroll to position [163, 0]
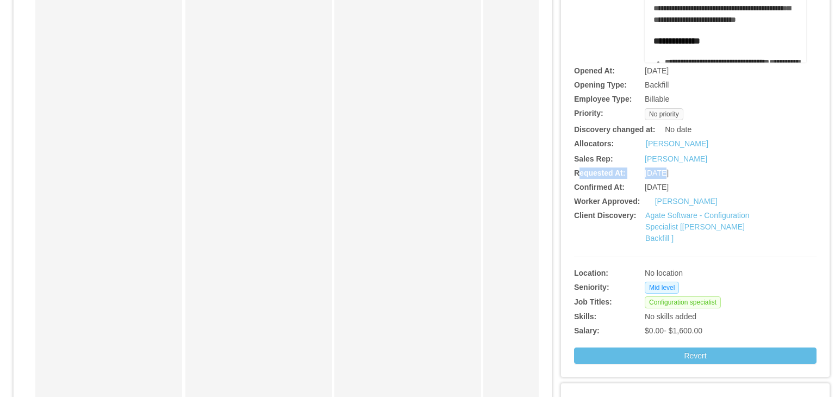
drag, startPoint x: 571, startPoint y: 174, endPoint x: 659, endPoint y: 175, distance: 88.6
click at [659, 175] on div "Requested At: [DATE]" at bounding box center [695, 172] width 242 height 11
click at [663, 175] on span "[DATE]" at bounding box center [657, 172] width 24 height 9
drag, startPoint x: 571, startPoint y: 172, endPoint x: 591, endPoint y: 172, distance: 20.7
click at [591, 172] on b "Requested At:" at bounding box center [599, 172] width 51 height 9
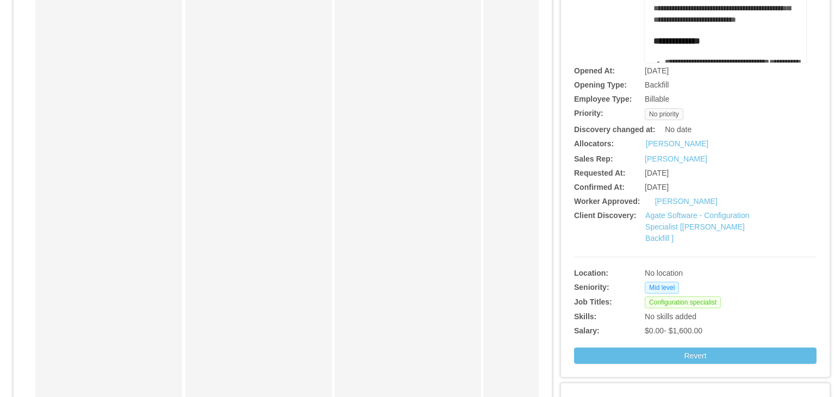
click at [594, 172] on b "Requested At:" at bounding box center [599, 172] width 51 height 9
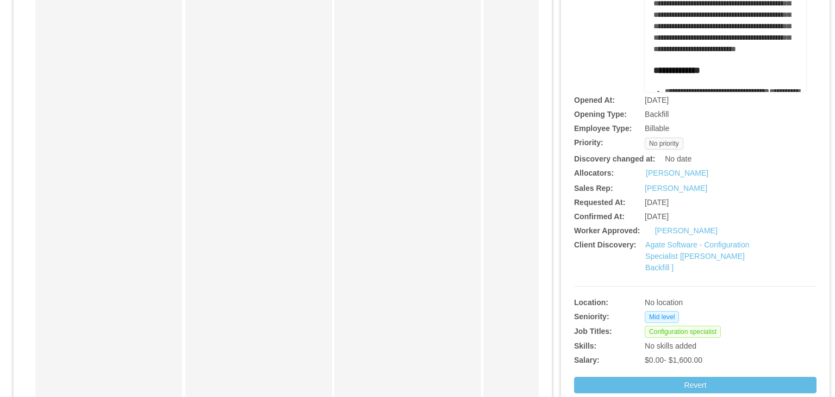
scroll to position [109, 0]
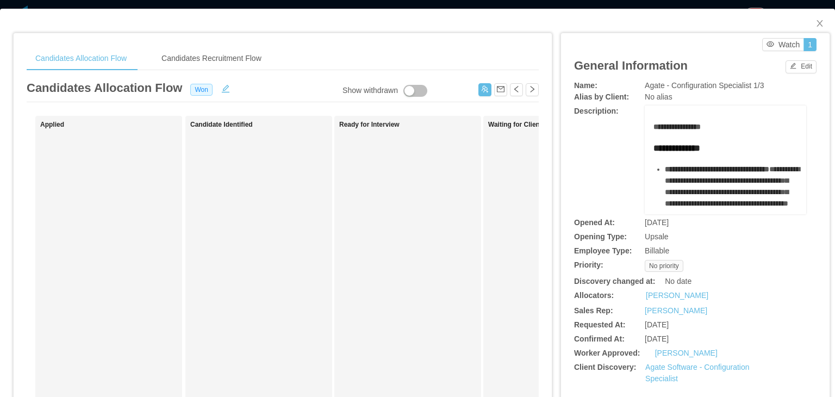
drag, startPoint x: 640, startPoint y: 322, endPoint x: 696, endPoint y: 322, distance: 56.0
click at [696, 322] on div "Requested At: Oct 28th, 2024" at bounding box center [695, 324] width 242 height 11
click at [666, 323] on span "Oct 28th, 2024" at bounding box center [657, 324] width 24 height 9
drag, startPoint x: 566, startPoint y: 326, endPoint x: 674, endPoint y: 327, distance: 108.2
click at [674, 327] on div "**********" at bounding box center [695, 275] width 268 height 484
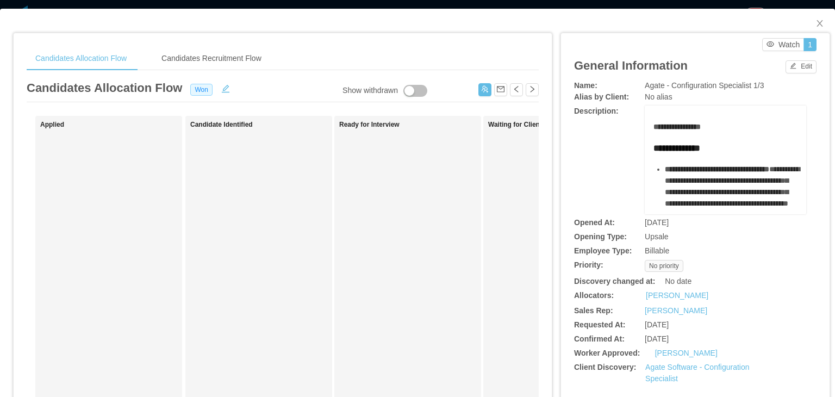
click at [669, 327] on span "Oct 28th, 2024" at bounding box center [657, 324] width 24 height 9
drag, startPoint x: 569, startPoint y: 324, endPoint x: 683, endPoint y: 326, distance: 114.7
click at [683, 326] on div "Requested At: Oct 28th, 2024" at bounding box center [695, 324] width 242 height 11
click at [669, 326] on span "Oct 28th, 2024" at bounding box center [657, 324] width 24 height 9
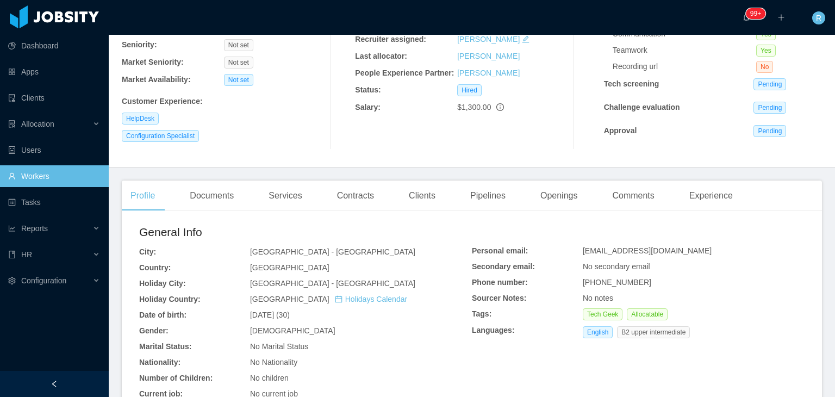
scroll to position [163, 0]
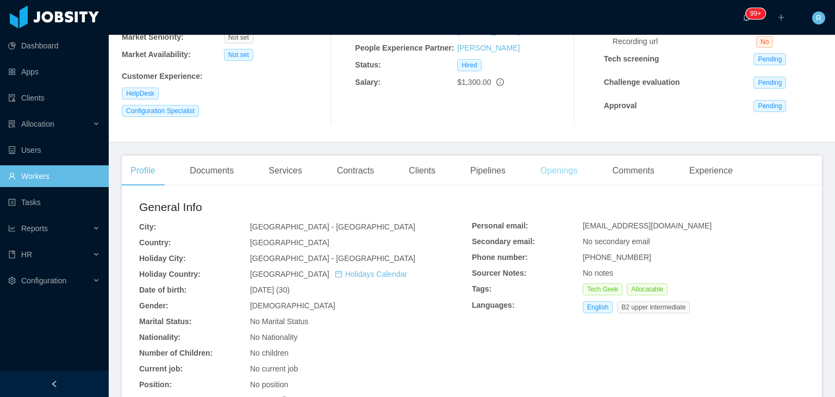
click at [545, 169] on div "Openings" at bounding box center [559, 170] width 55 height 30
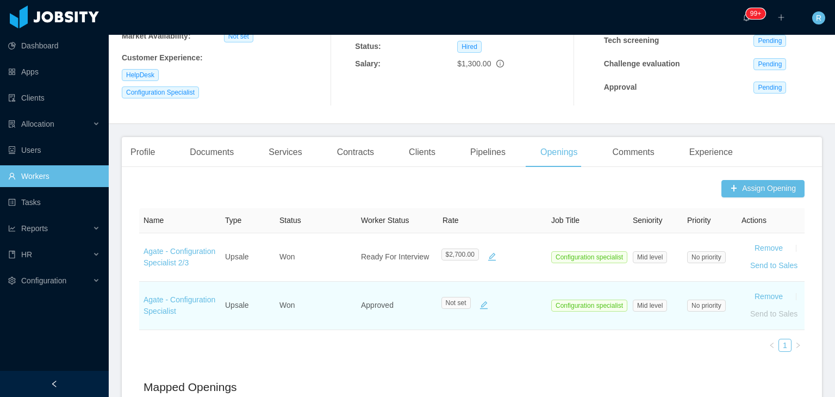
scroll to position [163, 0]
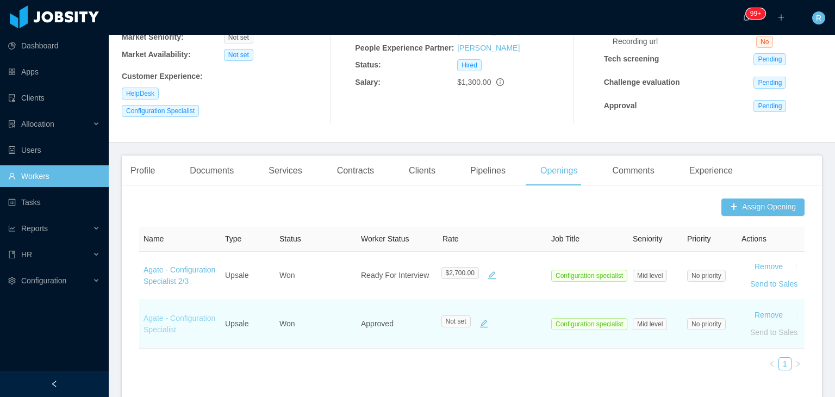
click at [163, 323] on link "Agate - Configuration Specialist" at bounding box center [179, 324] width 72 height 20
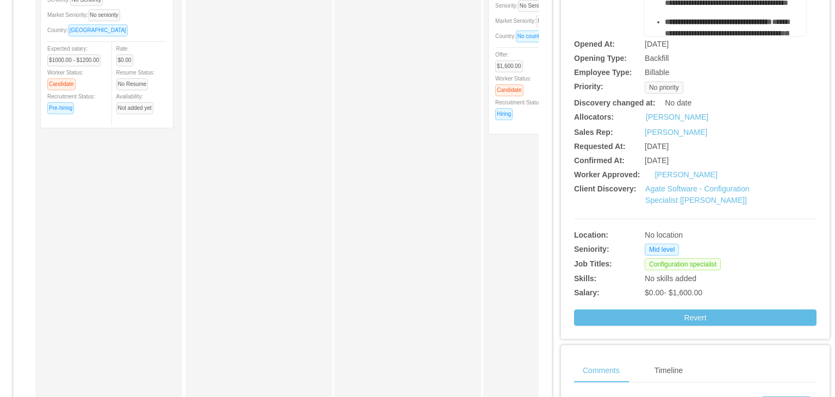
scroll to position [217, 0]
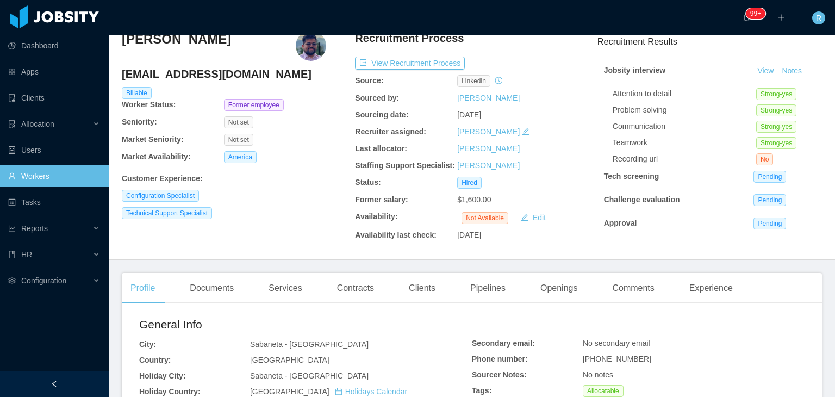
scroll to position [61, 0]
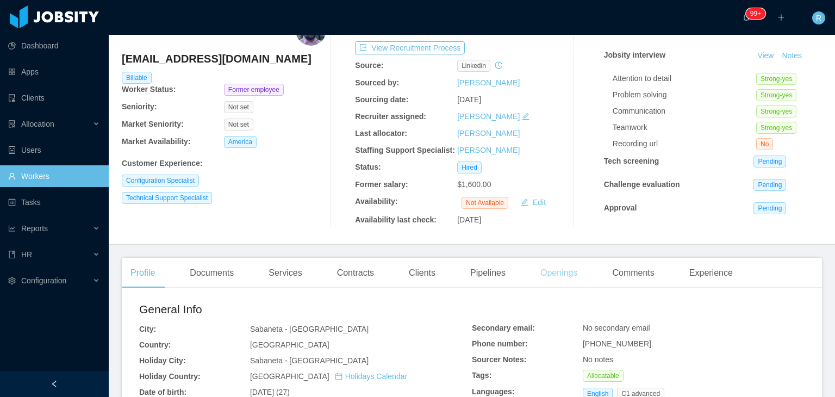
click at [547, 272] on div "Openings" at bounding box center [559, 273] width 55 height 30
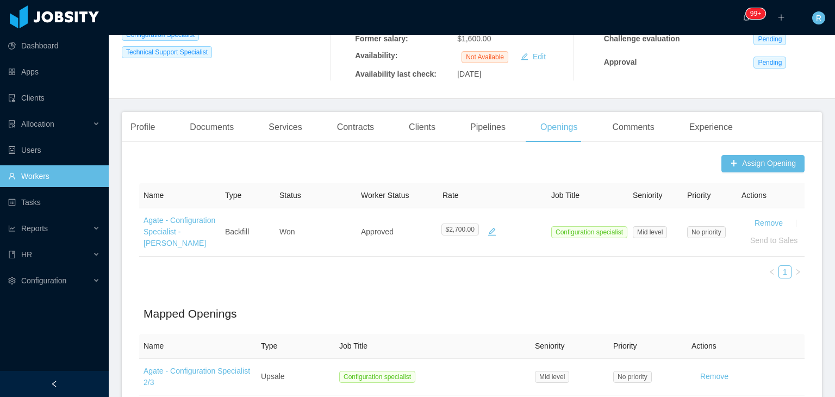
scroll to position [232, 0]
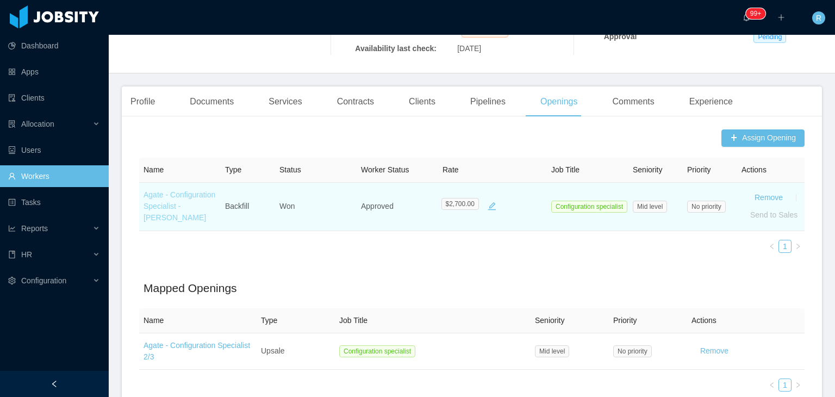
click at [172, 215] on link "Agate - Configuration Specialist - [PERSON_NAME]" at bounding box center [179, 206] width 72 height 32
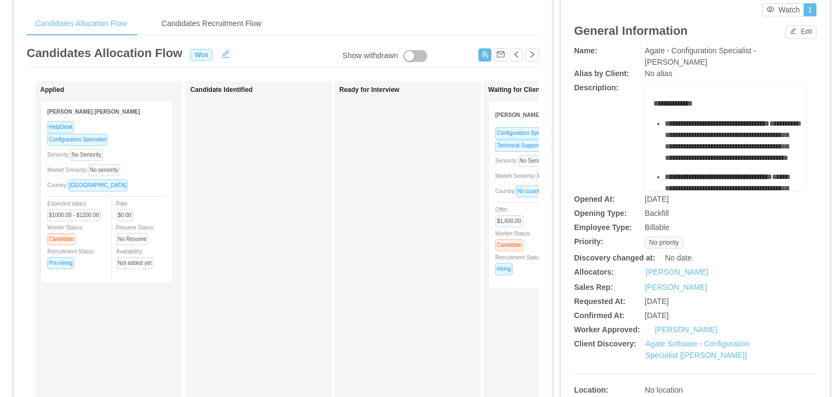
scroll to position [41, 0]
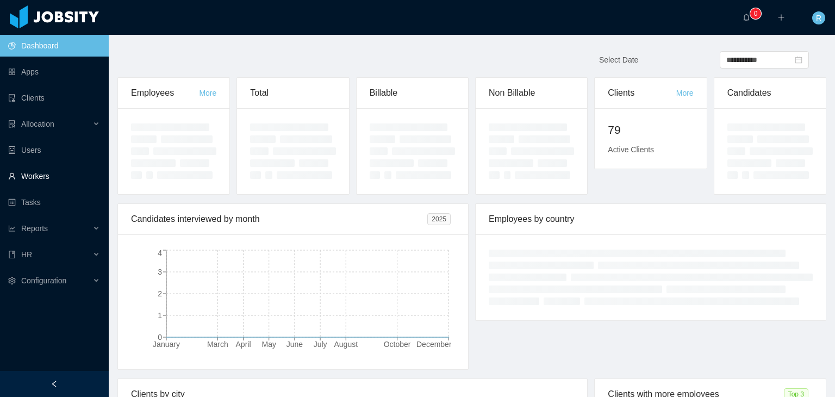
click at [55, 165] on link "Workers" at bounding box center [54, 176] width 92 height 22
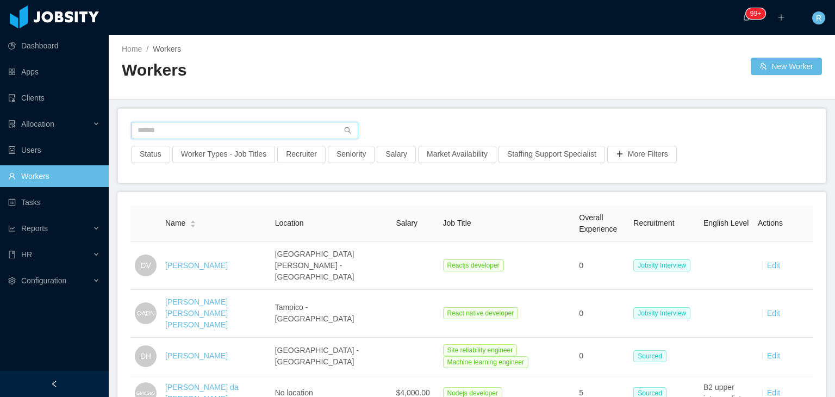
click at [292, 132] on input "text" at bounding box center [244, 130] width 227 height 17
paste input "**********"
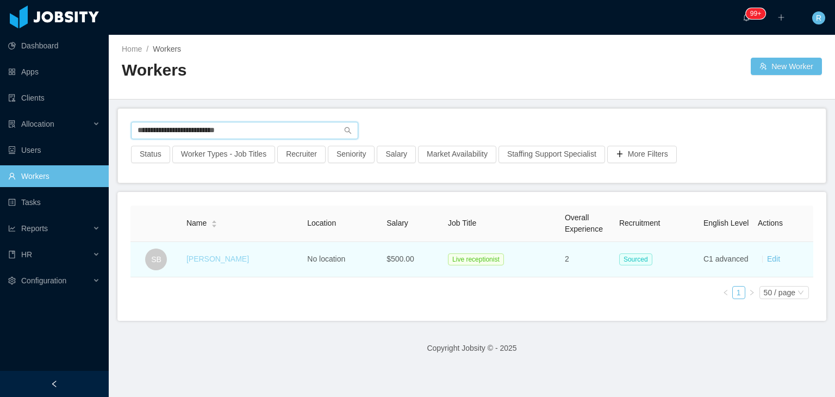
type input "**********"
click at [202, 263] on link "Samuel Barrera" at bounding box center [217, 258] width 63 height 9
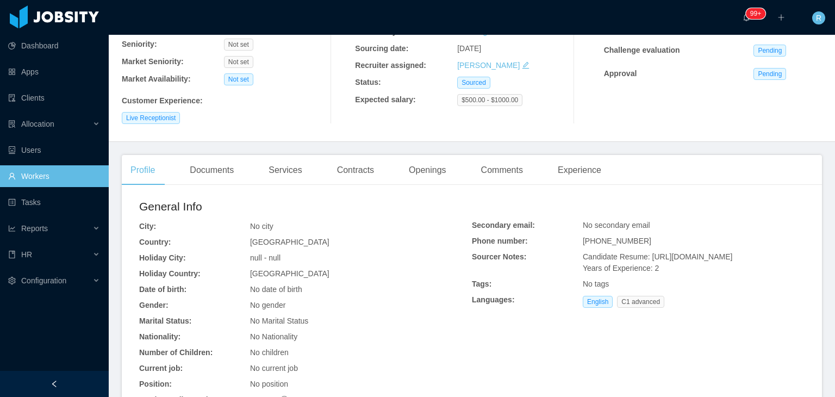
scroll to position [113, 0]
drag, startPoint x: 776, startPoint y: 271, endPoint x: 644, endPoint y: 251, distance: 133.1
click at [644, 251] on div "Candidate Resume: https://storage.googleapis.com/storage-p-careers/Cv_Samuel_58…" at bounding box center [694, 262] width 222 height 23
click at [61, 170] on link "Workers" at bounding box center [54, 176] width 92 height 22
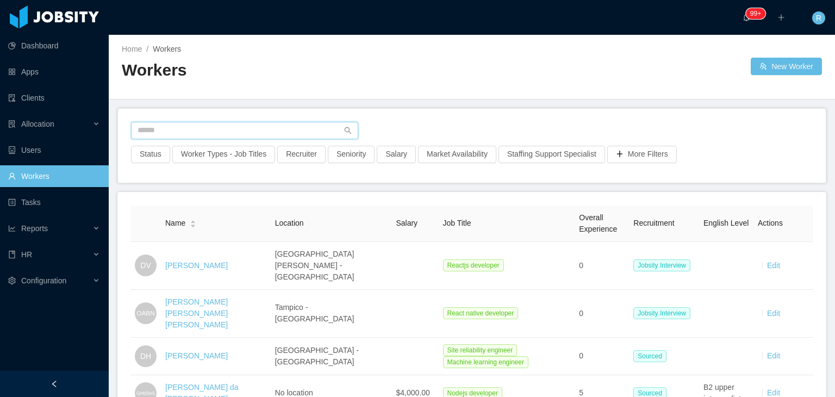
click at [297, 125] on input "text" at bounding box center [244, 130] width 227 height 17
paste input "**********"
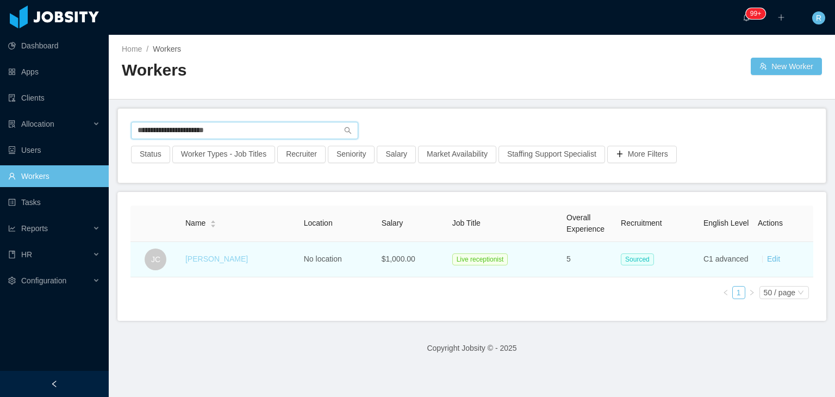
type input "**********"
click at [221, 256] on link "Josue Cruz" at bounding box center [216, 258] width 63 height 9
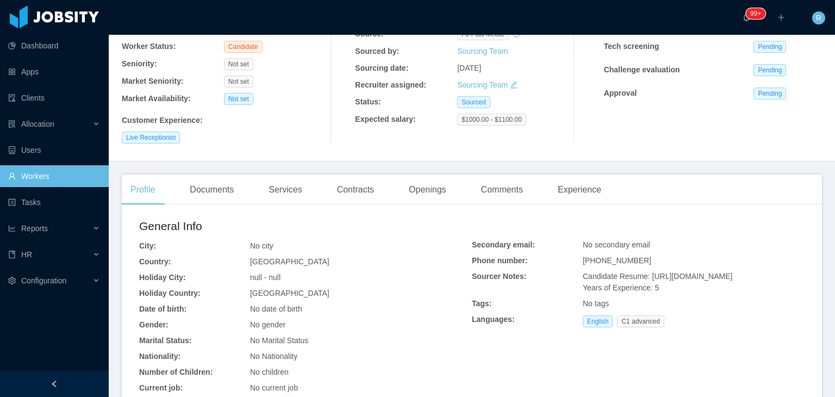
scroll to position [93, 0]
drag, startPoint x: 782, startPoint y: 288, endPoint x: 642, endPoint y: 277, distance: 140.6
click at [642, 277] on div "Candidate Resume: https://storage.googleapis.com/storage-p-careers/JCRESUME_5b2…" at bounding box center [694, 281] width 222 height 23
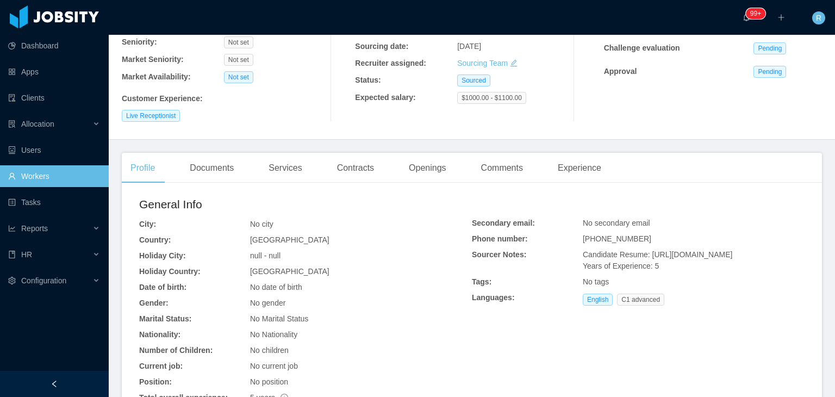
scroll to position [122, 0]
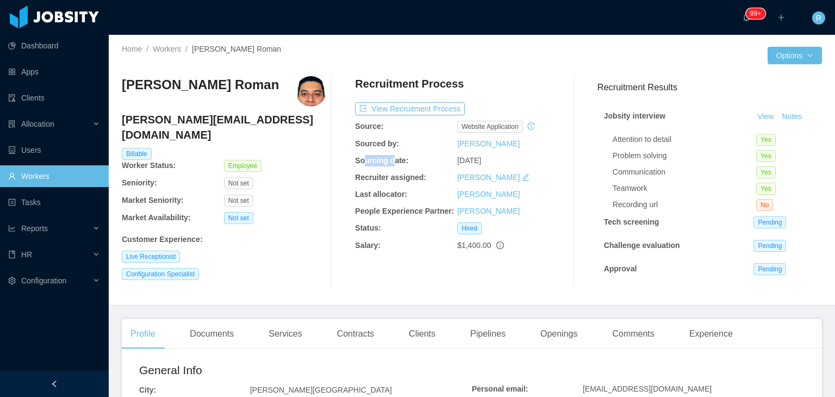
drag, startPoint x: 359, startPoint y: 164, endPoint x: 391, endPoint y: 164, distance: 32.1
click at [391, 164] on b "Sourcing date:" at bounding box center [381, 160] width 53 height 9
click at [385, 165] on b "Sourcing date:" at bounding box center [381, 160] width 53 height 9
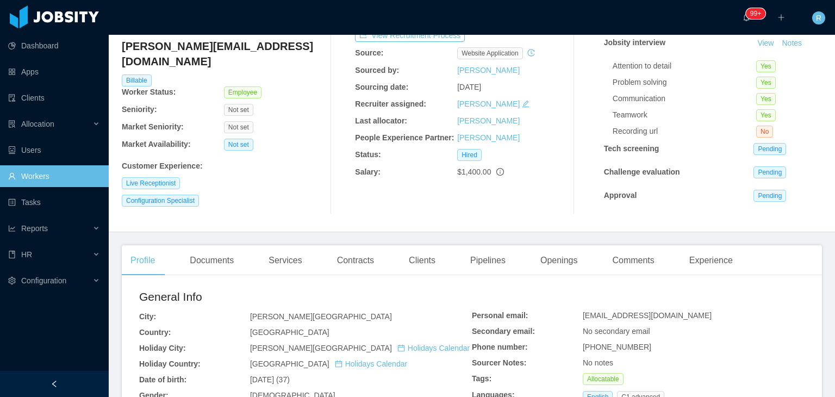
scroll to position [54, 0]
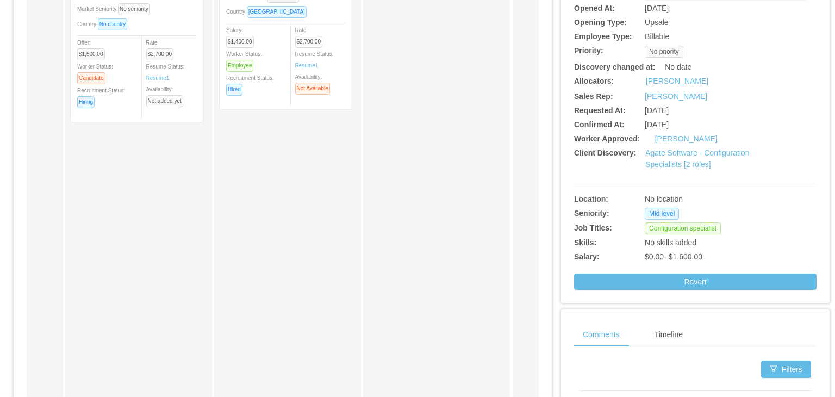
scroll to position [180, 0]
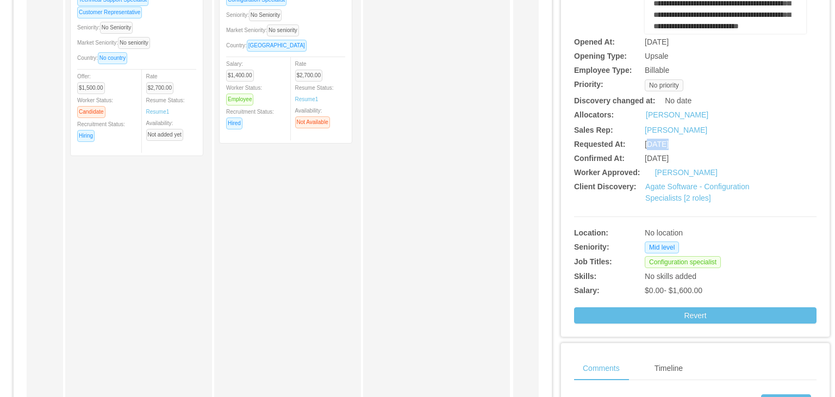
drag, startPoint x: 644, startPoint y: 144, endPoint x: 661, endPoint y: 142, distance: 16.9
click at [663, 143] on span "[DATE]" at bounding box center [657, 144] width 24 height 9
click at [652, 143] on span "[DATE]" at bounding box center [657, 144] width 24 height 9
drag, startPoint x: 637, startPoint y: 145, endPoint x: 696, endPoint y: 147, distance: 58.8
click at [696, 147] on div "Requested At: [DATE]" at bounding box center [695, 144] width 242 height 11
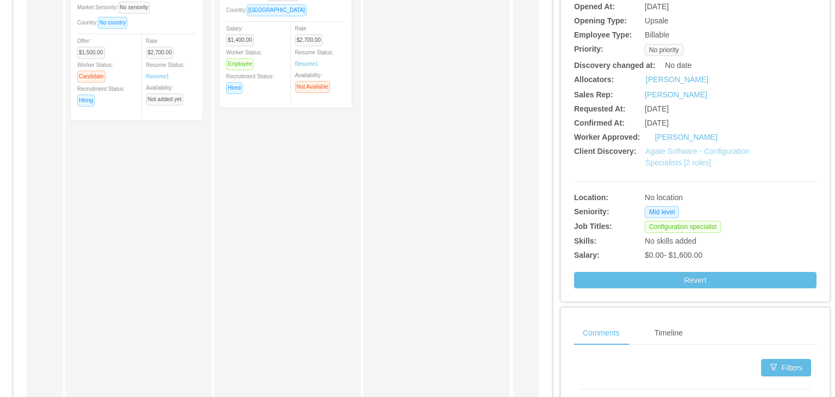
scroll to position [235, 0]
